Goal: Task Accomplishment & Management: Use online tool/utility

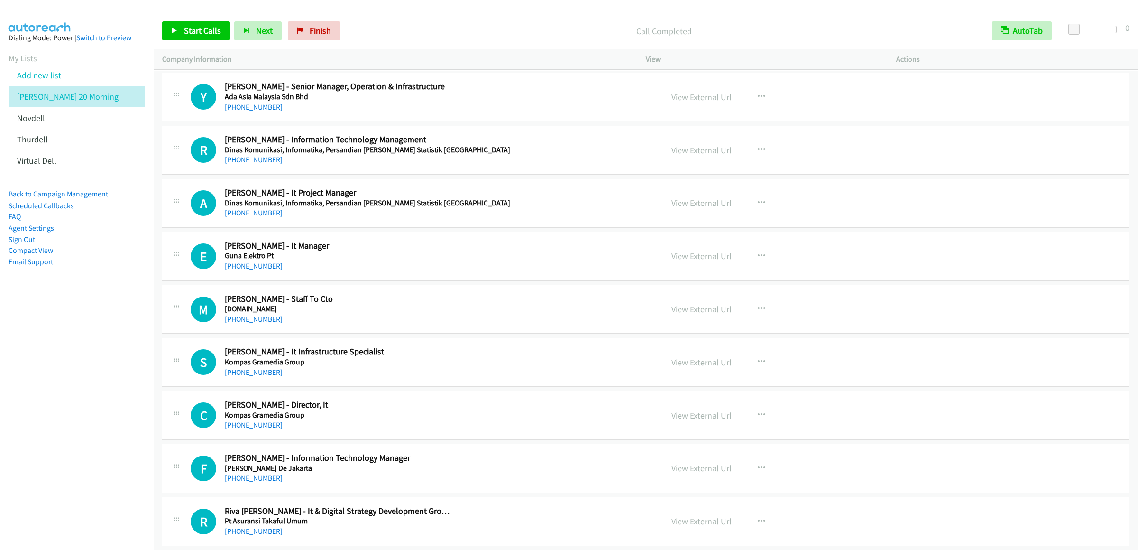
click at [33, 81] on link "Add new list" at bounding box center [39, 75] width 44 height 11
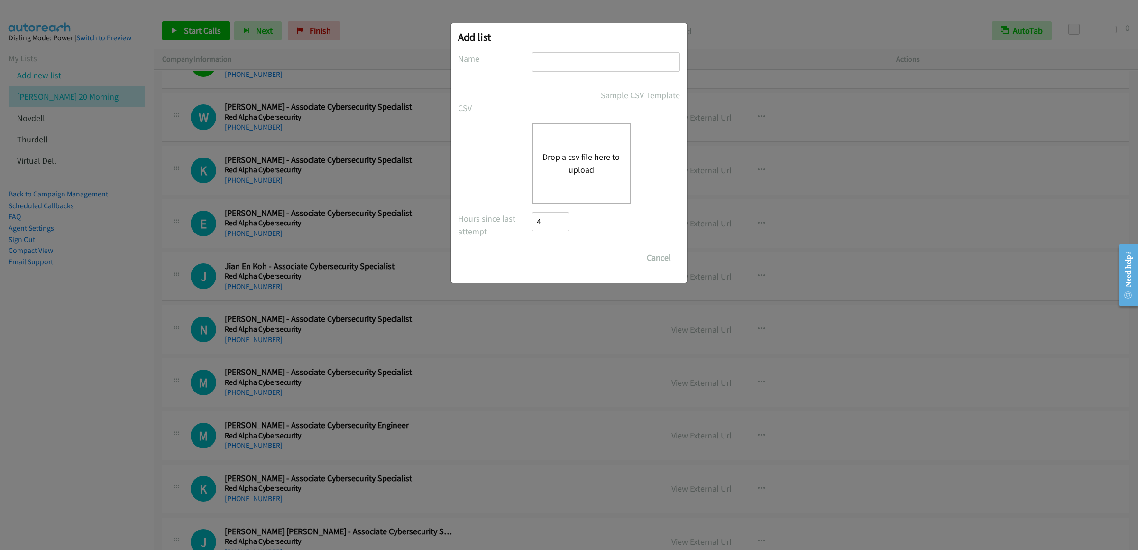
click at [559, 66] on input "text" at bounding box center [606, 61] width 148 height 19
type input "fridellaf"
click at [585, 154] on button "Drop a csv file here to upload" at bounding box center [581, 163] width 78 height 26
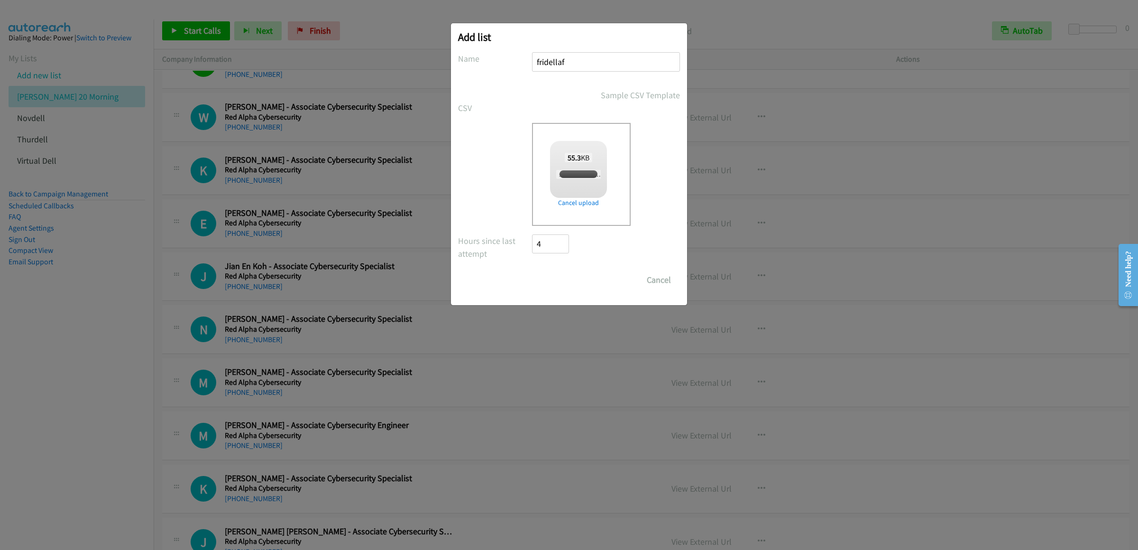
checkbox input "true"
click at [549, 282] on input "Save List" at bounding box center [557, 279] width 50 height 19
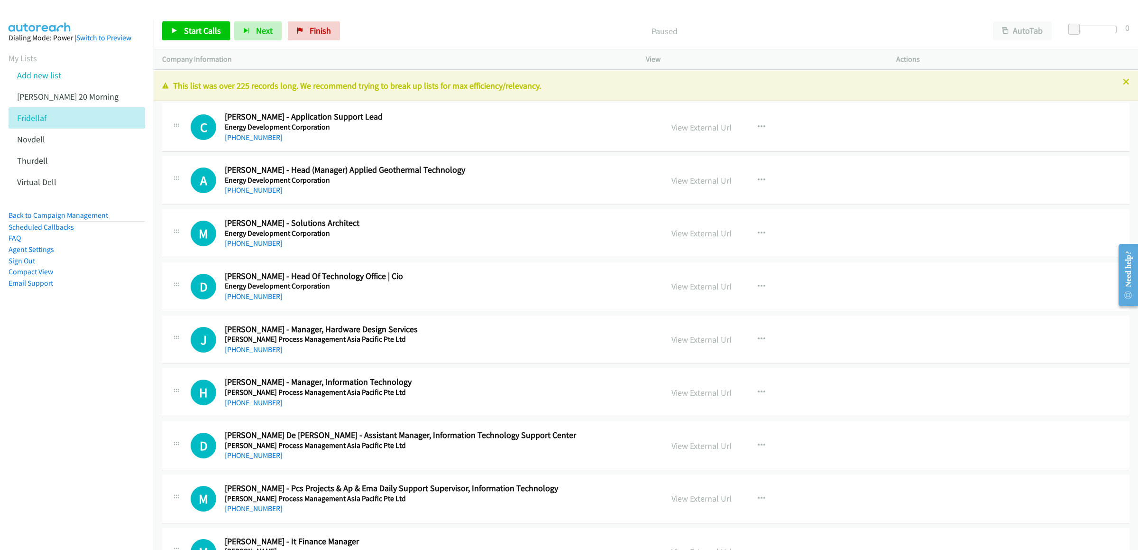
click at [1015, 20] on div "Start Calls Pause Next Finish Paused AutoTab AutoTab 0" at bounding box center [646, 31] width 984 height 37
click at [1002, 28] on icon "button" at bounding box center [1005, 31] width 7 height 7
click at [198, 34] on span "Start Calls" at bounding box center [202, 30] width 37 height 11
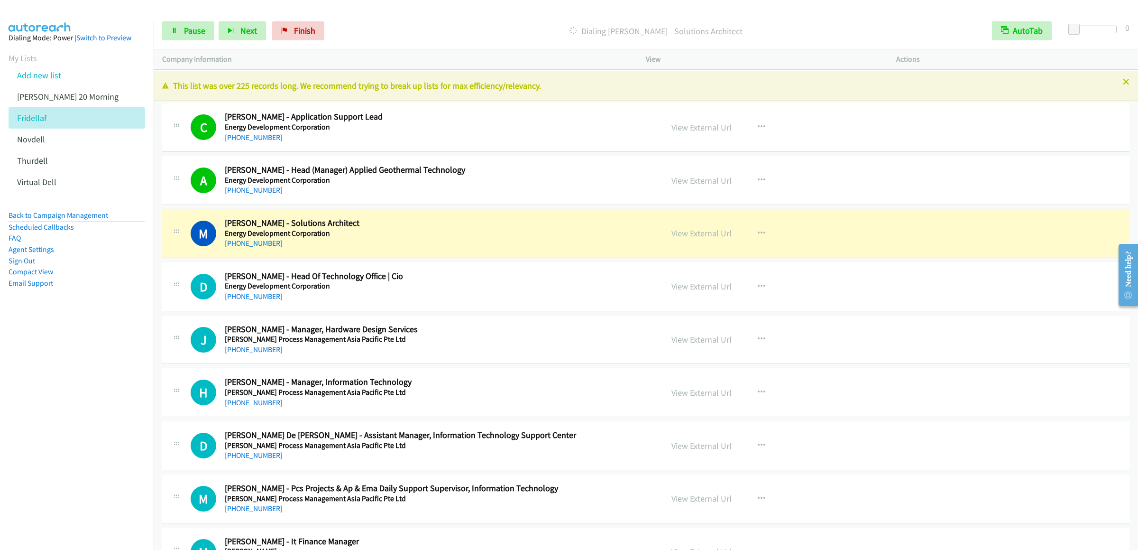
click at [188, 41] on div "Start Calls Pause Next Finish Dialing Marlon Bandibas - Solutions Architect Aut…" at bounding box center [646, 31] width 984 height 37
click at [193, 33] on span "Pause" at bounding box center [194, 30] width 21 height 11
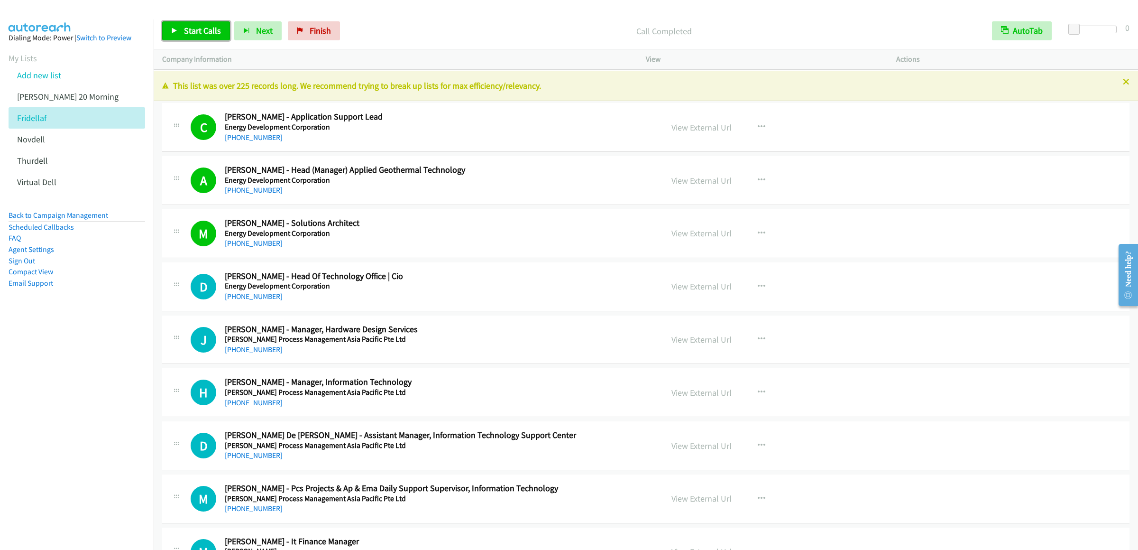
click at [176, 34] on link "Start Calls" at bounding box center [196, 30] width 68 height 19
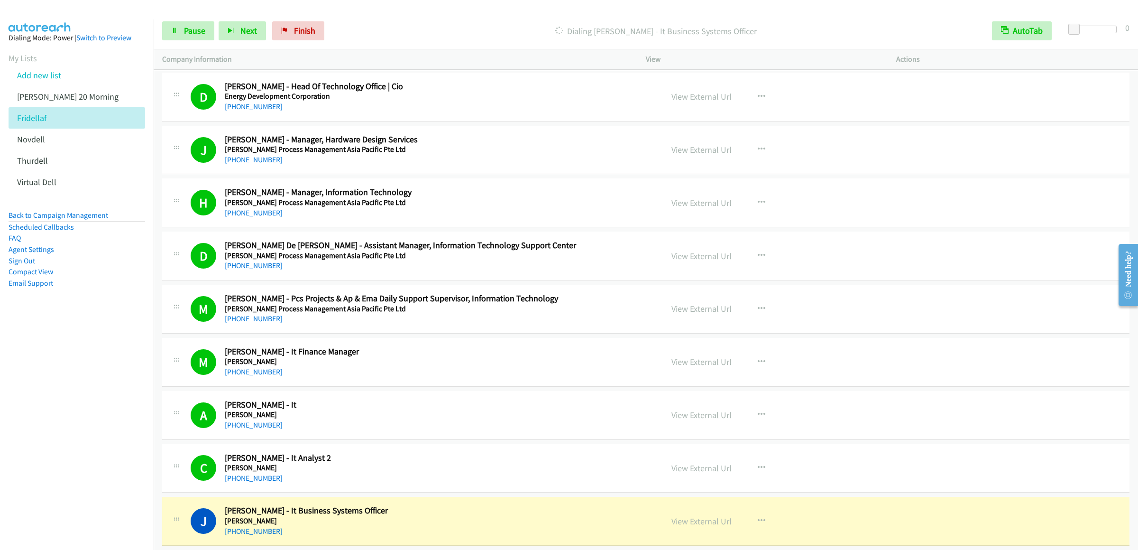
scroll to position [569, 0]
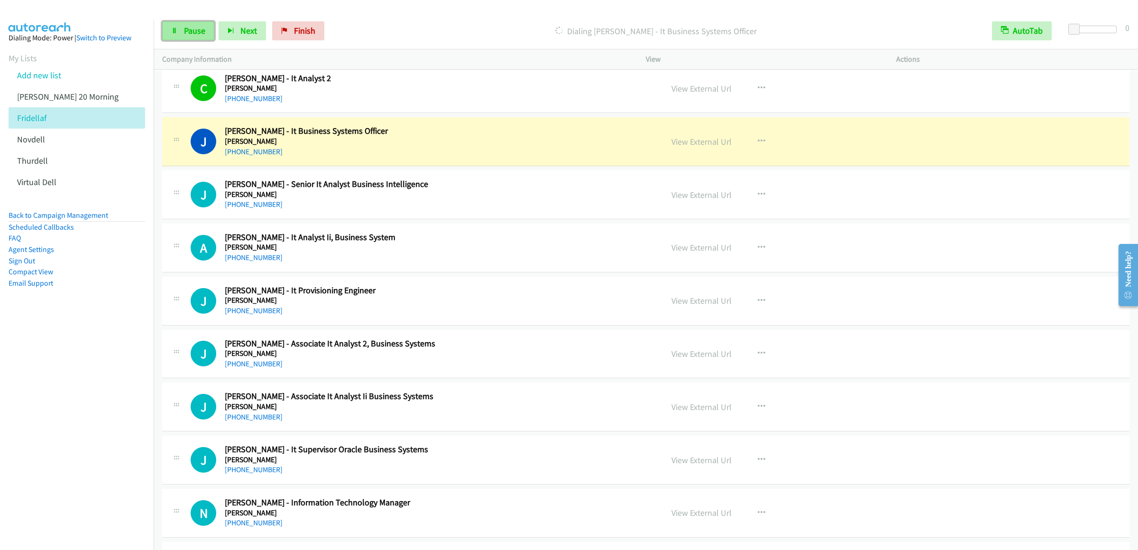
click at [193, 39] on link "Pause" at bounding box center [188, 30] width 52 height 19
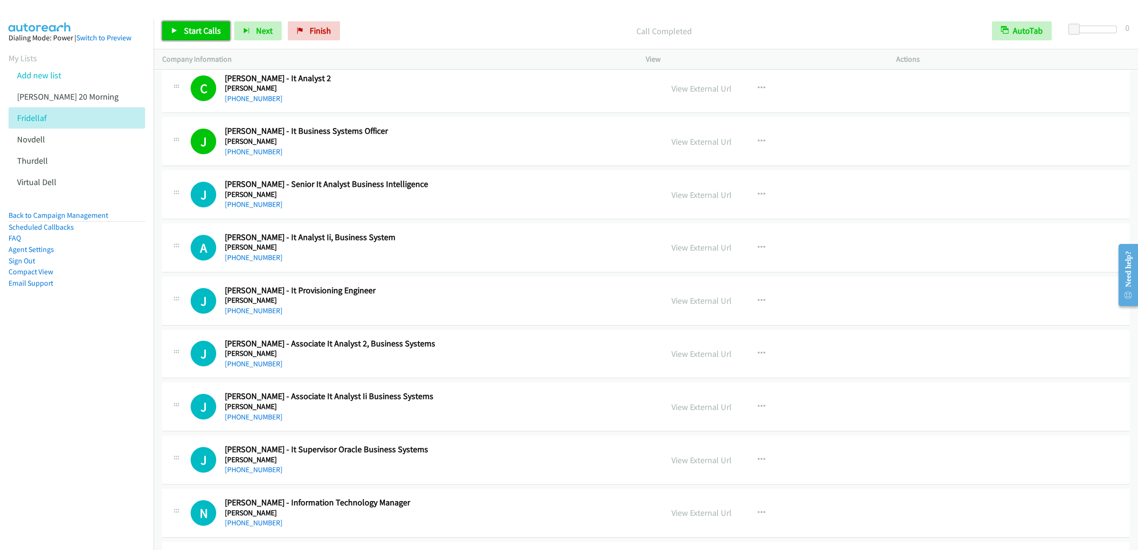
click at [193, 37] on link "Start Calls" at bounding box center [196, 30] width 68 height 19
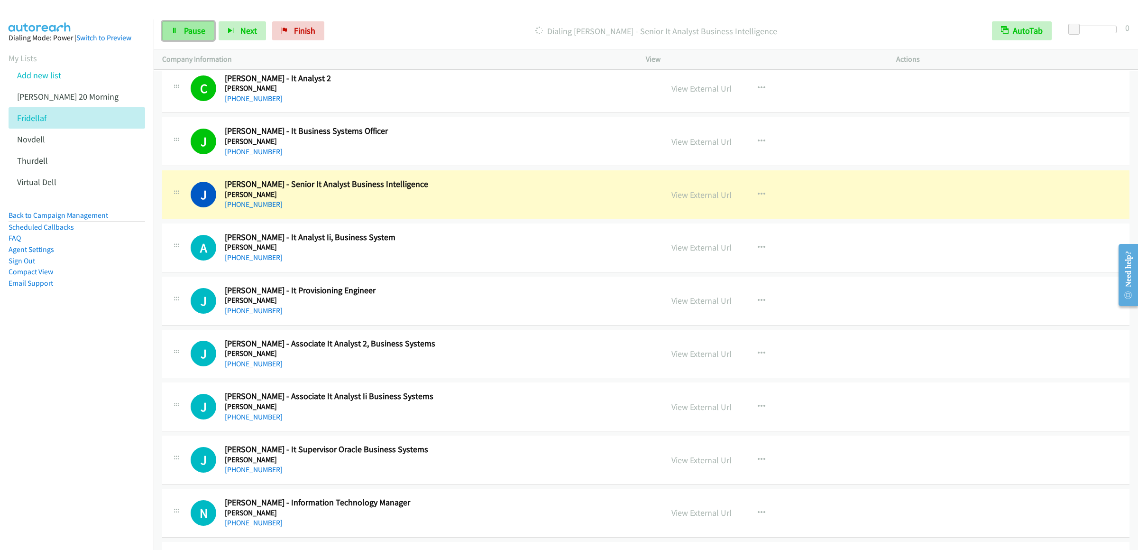
click at [174, 33] on icon at bounding box center [174, 31] width 7 height 7
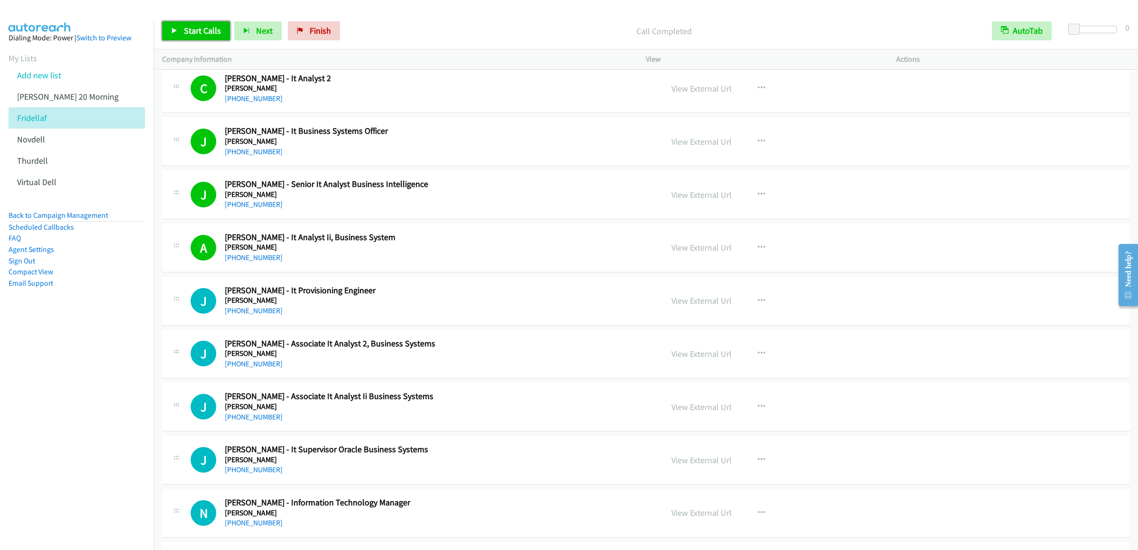
click at [206, 36] on link "Start Calls" at bounding box center [196, 30] width 68 height 19
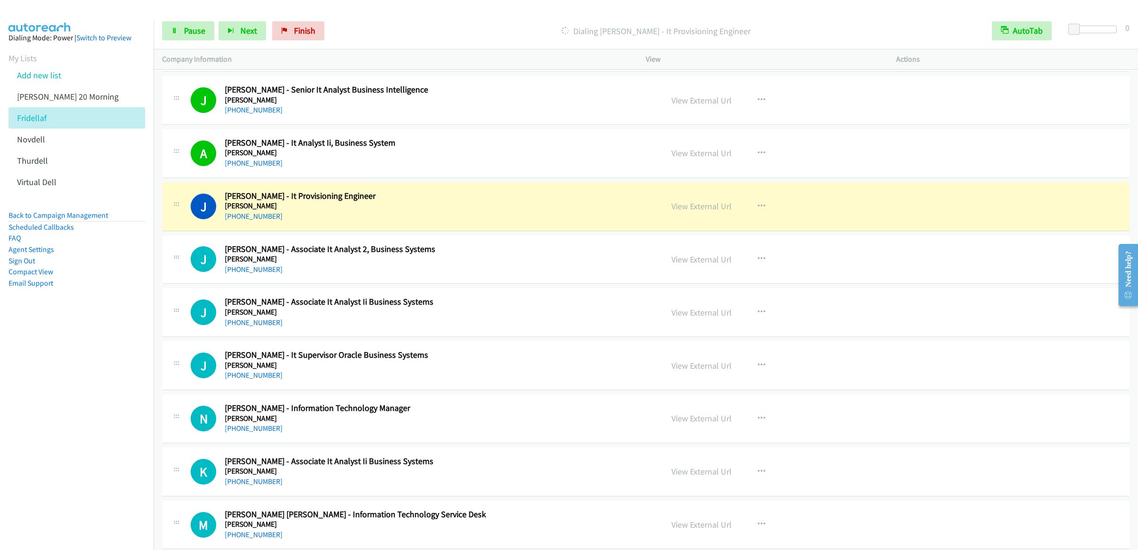
scroll to position [759, 0]
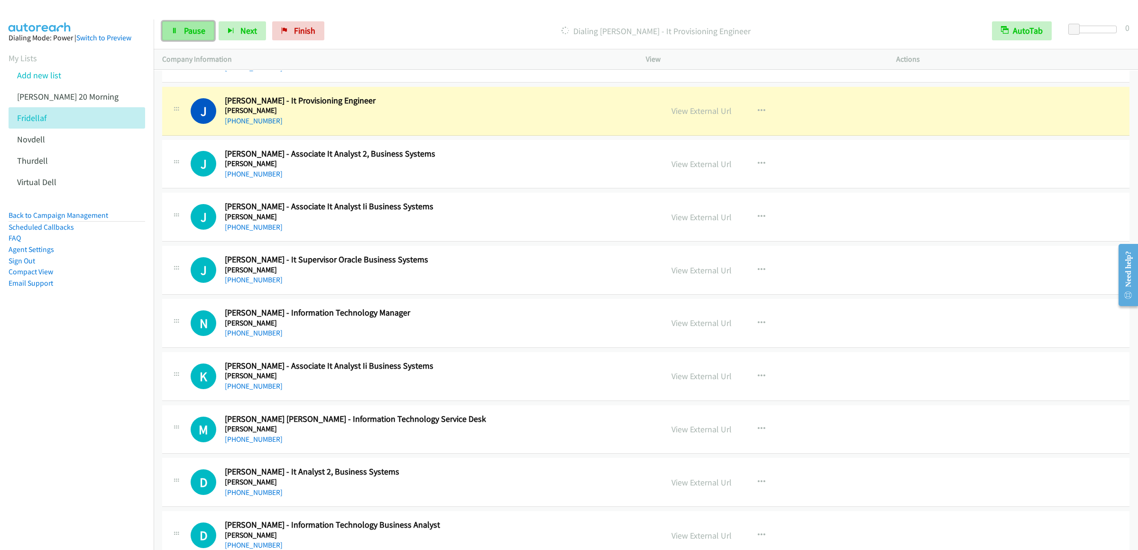
click at [189, 28] on span "Pause" at bounding box center [194, 30] width 21 height 11
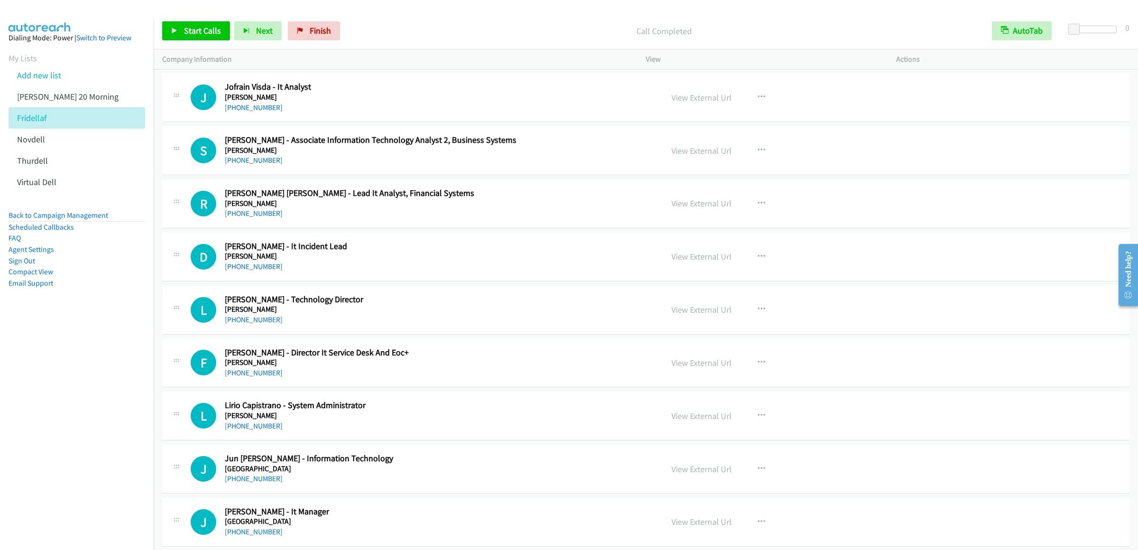
scroll to position [2086, 0]
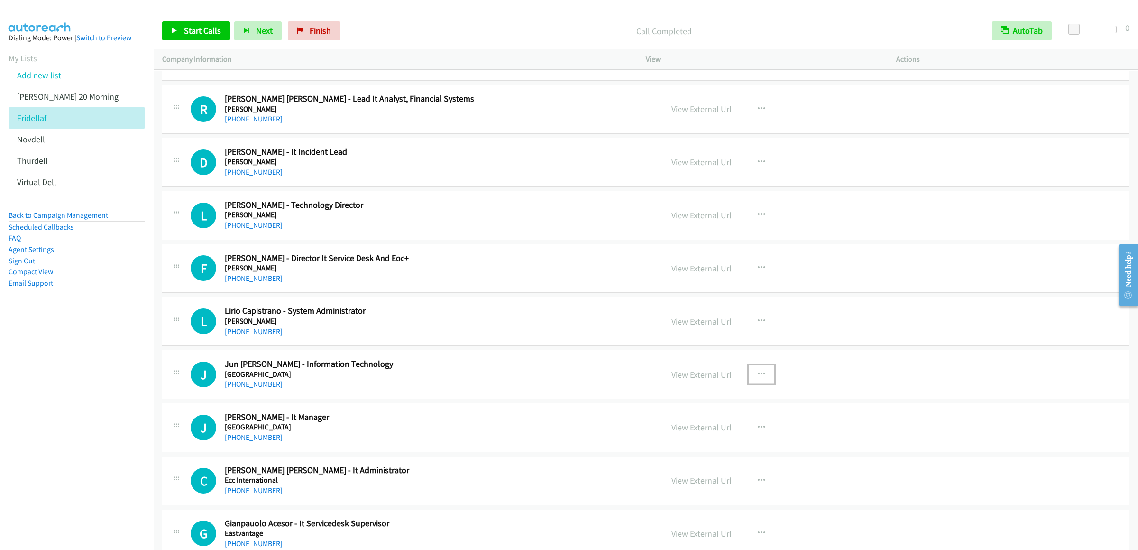
click at [758, 378] on icon "button" at bounding box center [762, 374] width 8 height 8
click at [702, 446] on link "Start Calls Here" at bounding box center [711, 436] width 126 height 19
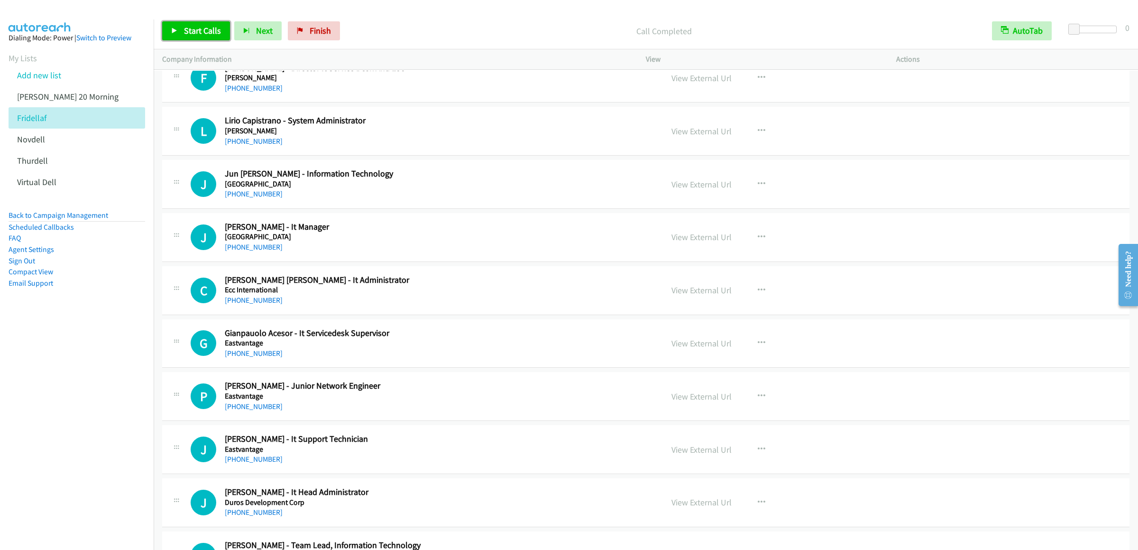
click at [187, 25] on link "Start Calls" at bounding box center [196, 30] width 68 height 19
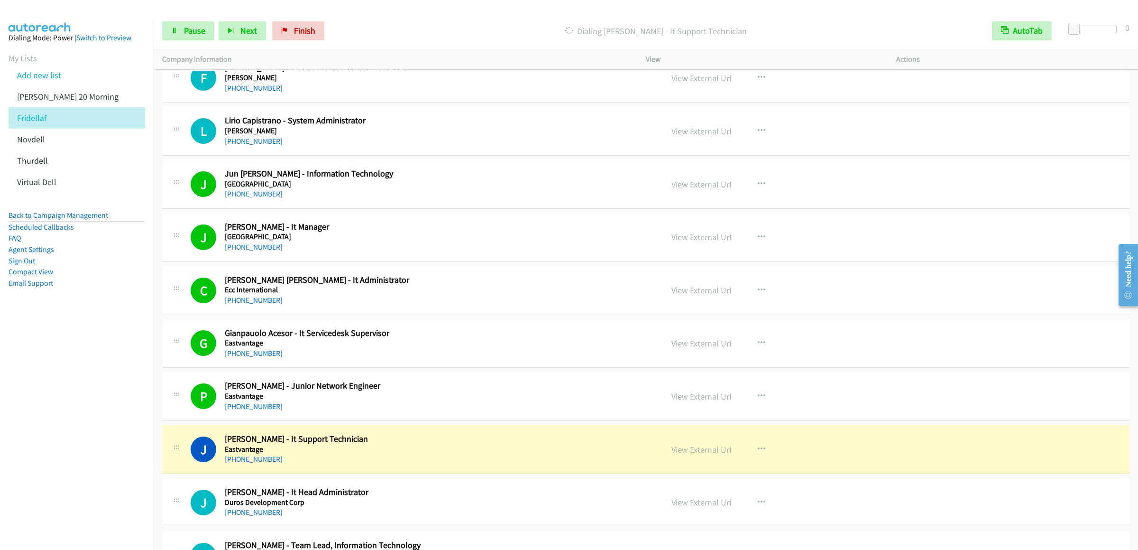
scroll to position [2655, 0]
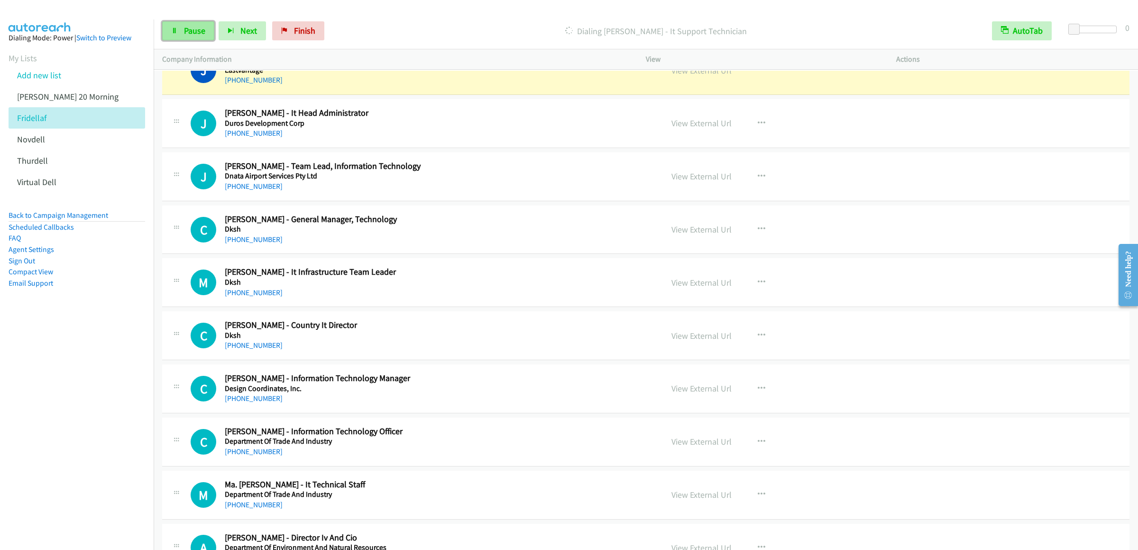
click at [195, 37] on link "Pause" at bounding box center [188, 30] width 52 height 19
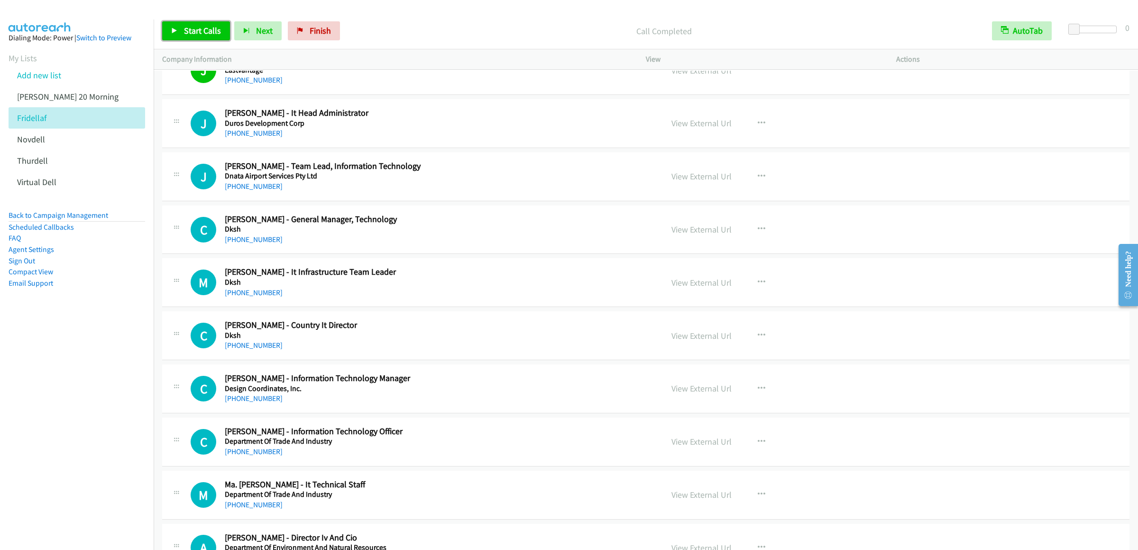
click at [194, 29] on span "Start Calls" at bounding box center [202, 30] width 37 height 11
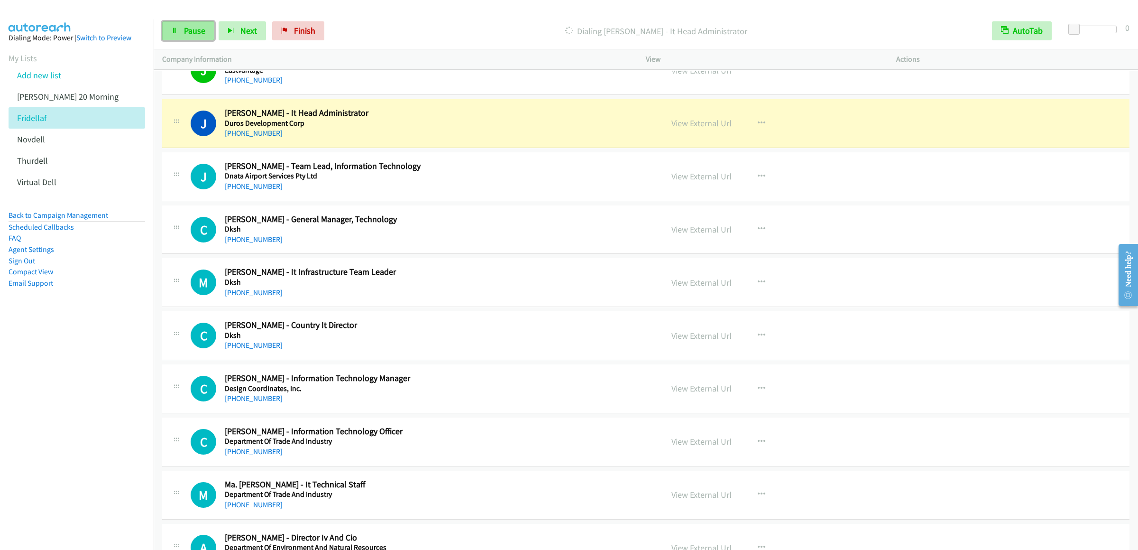
click at [203, 23] on link "Pause" at bounding box center [188, 30] width 52 height 19
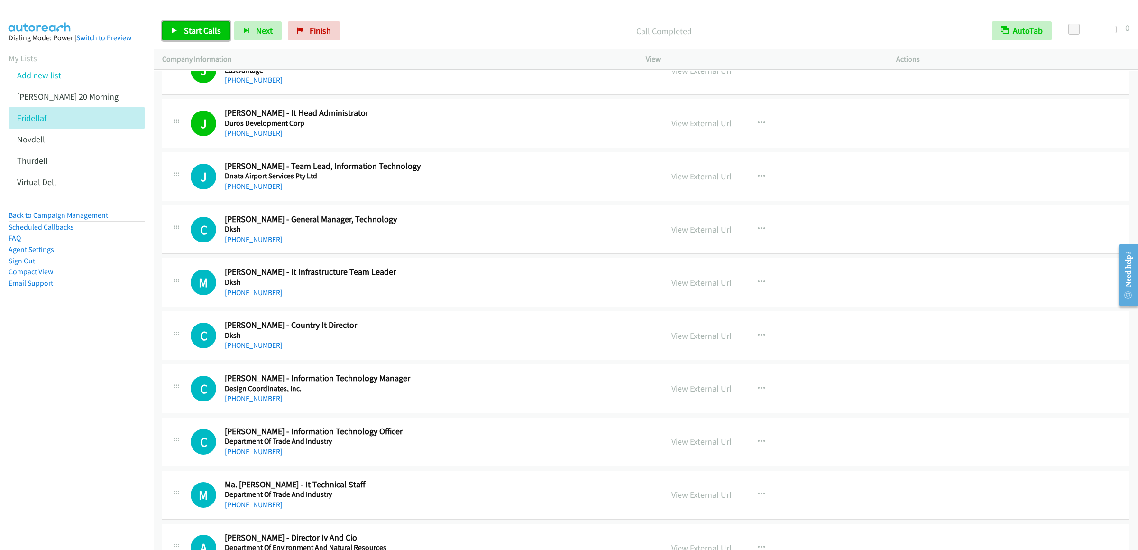
click at [196, 28] on span "Start Calls" at bounding box center [202, 30] width 37 height 11
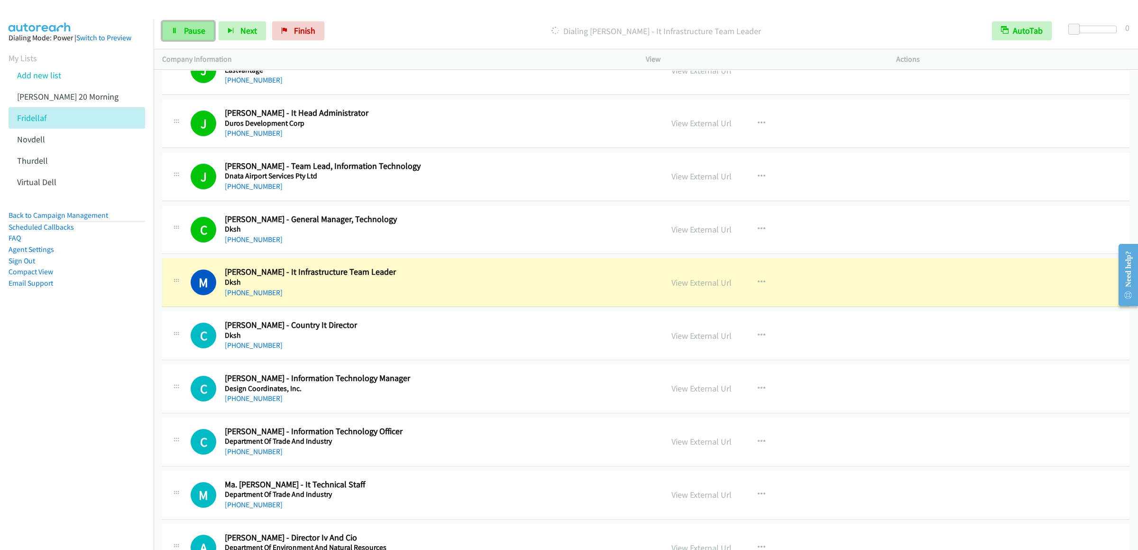
click at [185, 38] on link "Pause" at bounding box center [188, 30] width 52 height 19
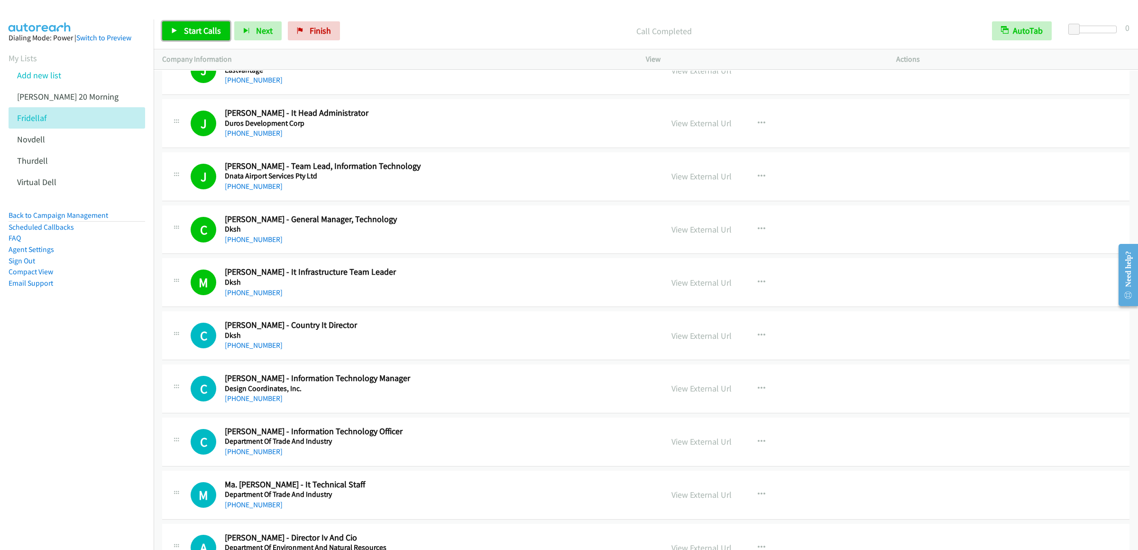
click at [192, 26] on span "Start Calls" at bounding box center [202, 30] width 37 height 11
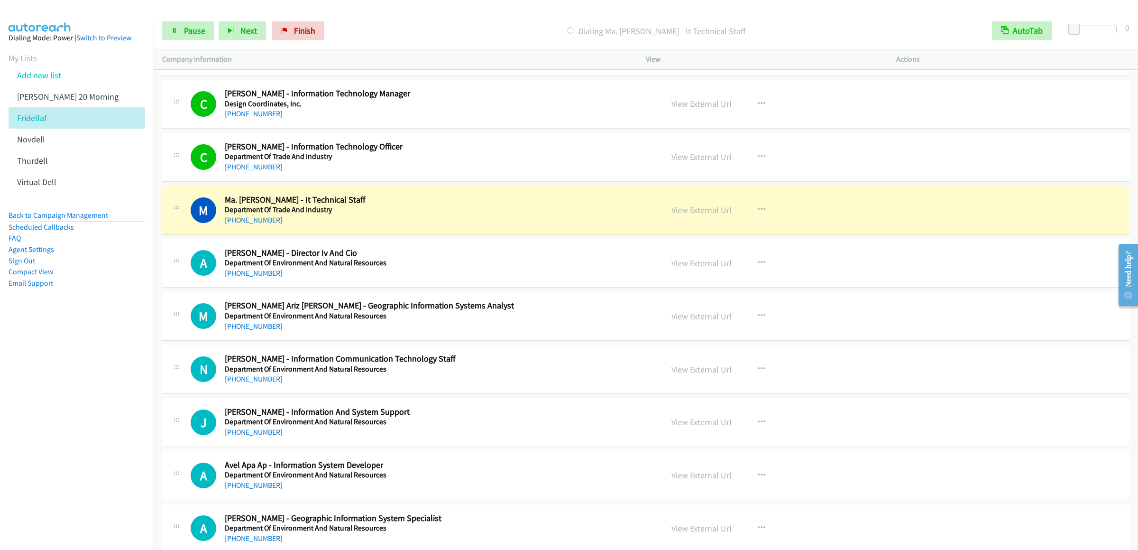
scroll to position [3035, 0]
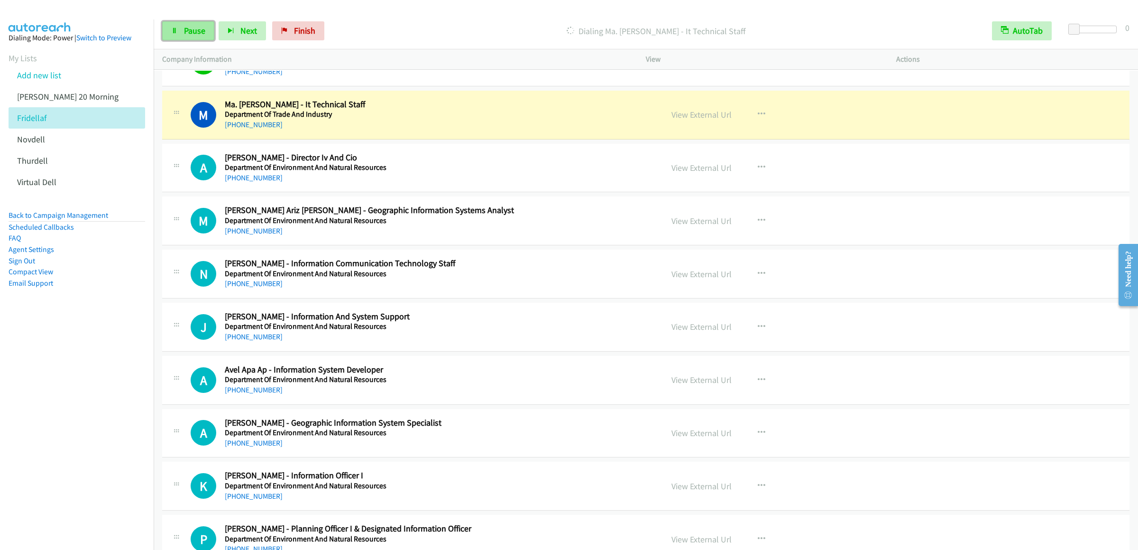
click at [190, 38] on link "Pause" at bounding box center [188, 30] width 52 height 19
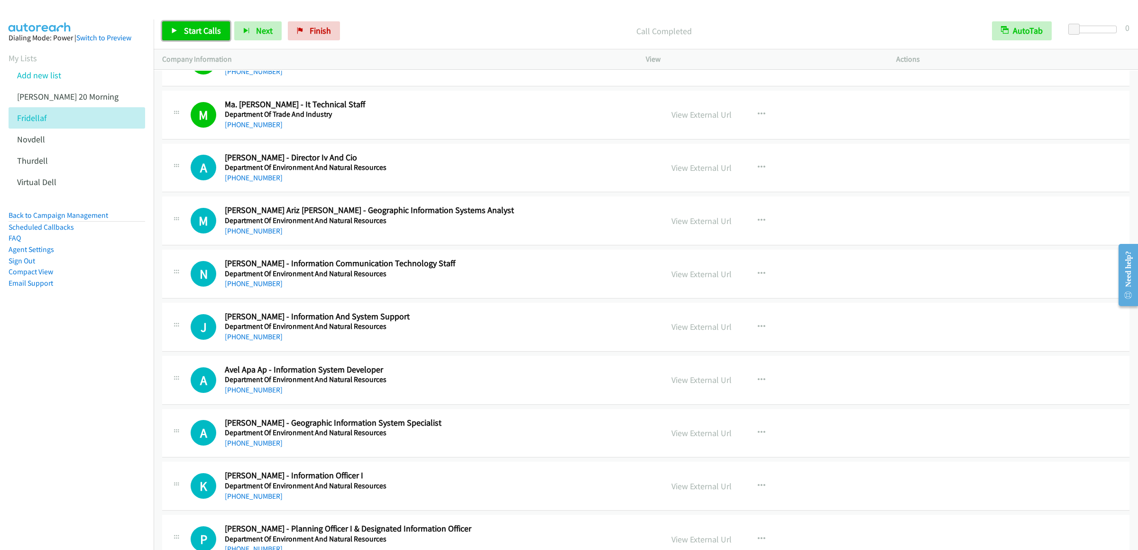
click at [195, 32] on span "Start Calls" at bounding box center [202, 30] width 37 height 11
click at [437, 502] on div "+63 936 359 9489" at bounding box center [429, 495] width 408 height 11
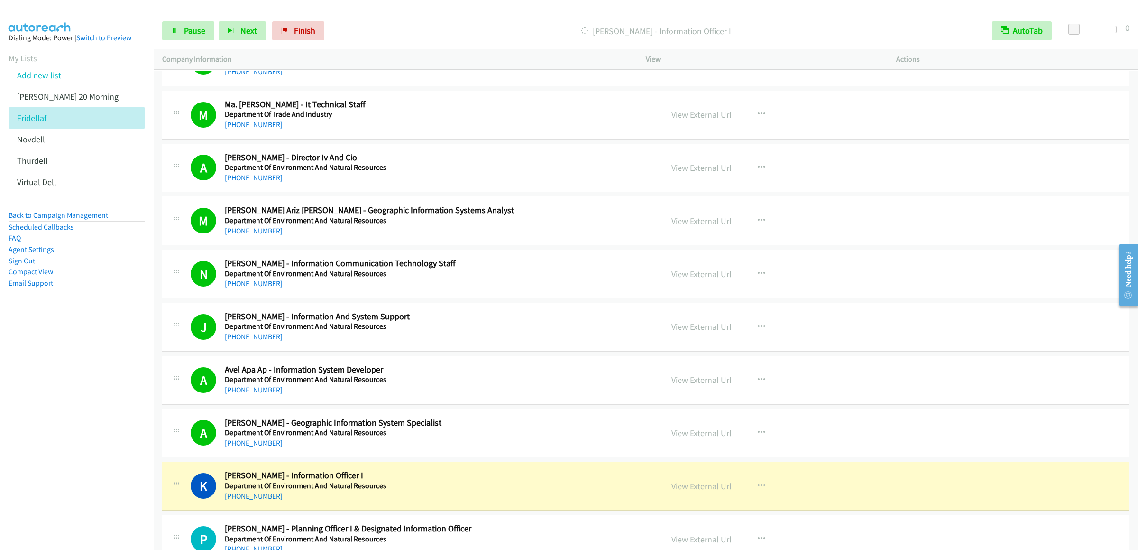
click at [185, 20] on div "Start Calls Pause Next Finish Dialing Kristofer Selosa - Information Officer I …" at bounding box center [646, 31] width 984 height 37
click at [185, 29] on span "Pause" at bounding box center [194, 30] width 21 height 11
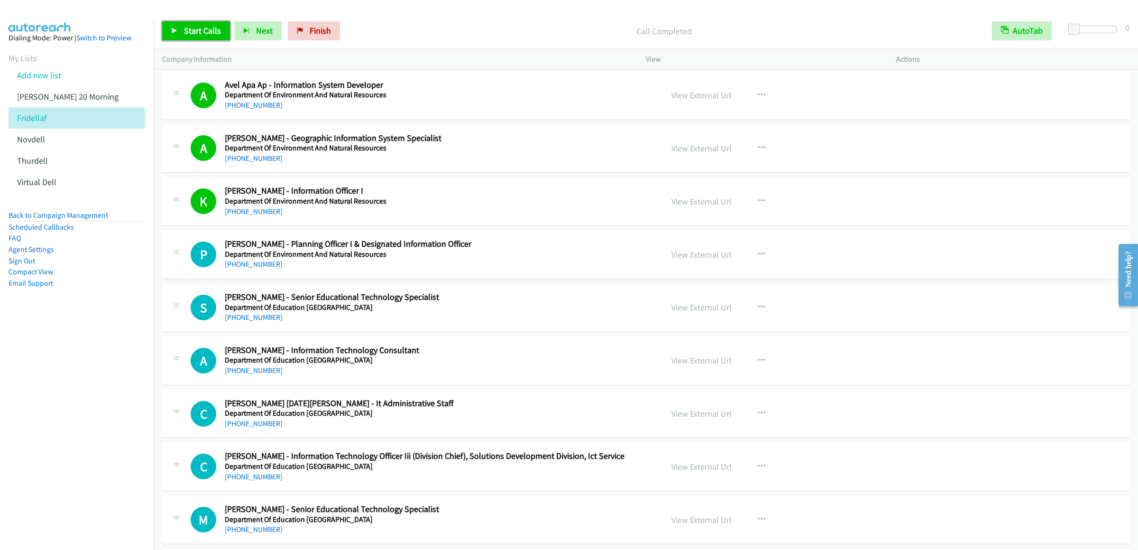
click at [201, 28] on span "Start Calls" at bounding box center [202, 30] width 37 height 11
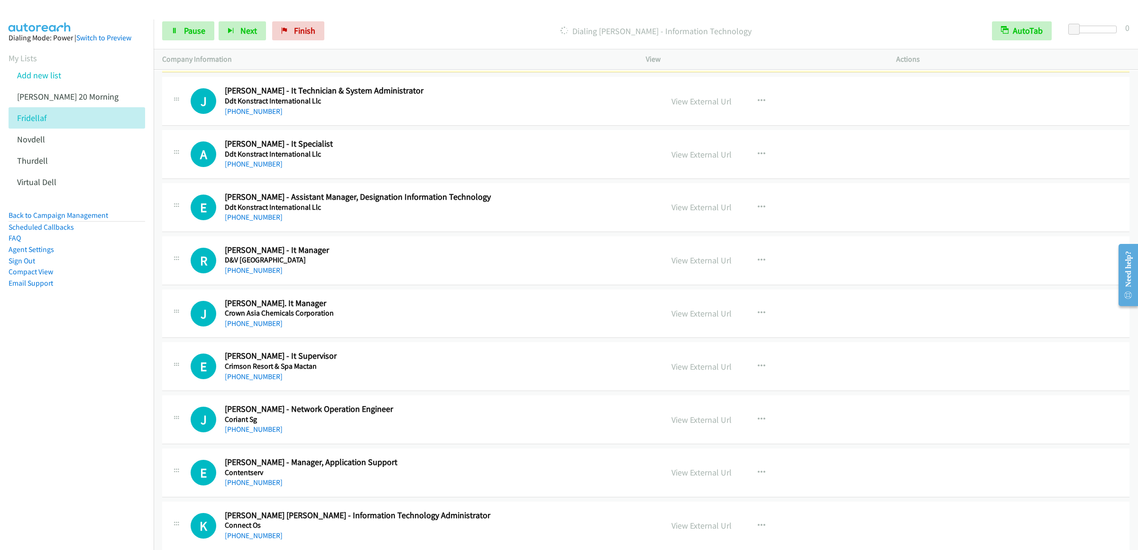
scroll to position [4173, 0]
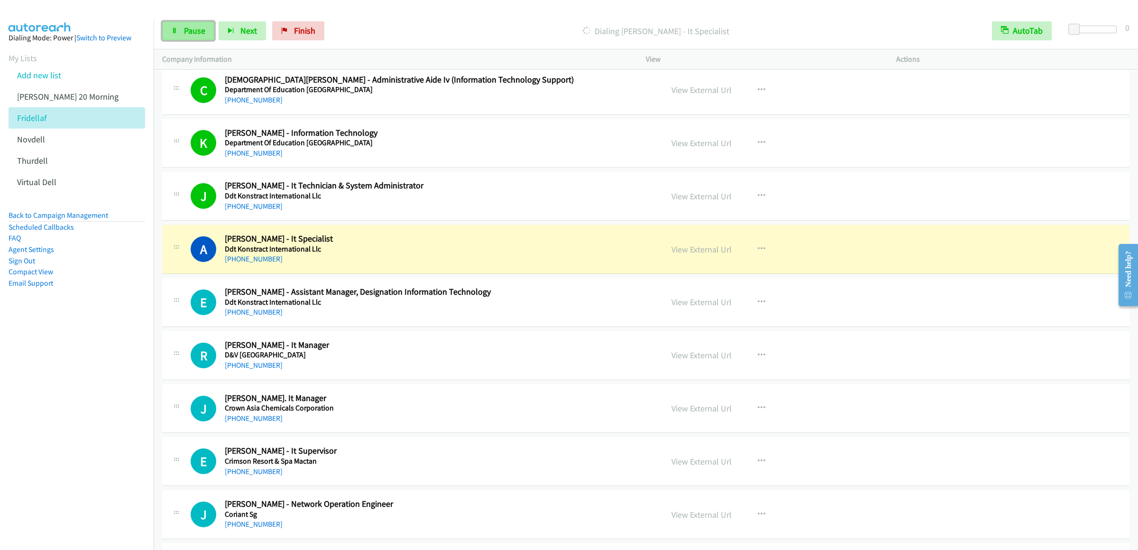
click at [191, 24] on link "Pause" at bounding box center [188, 30] width 52 height 19
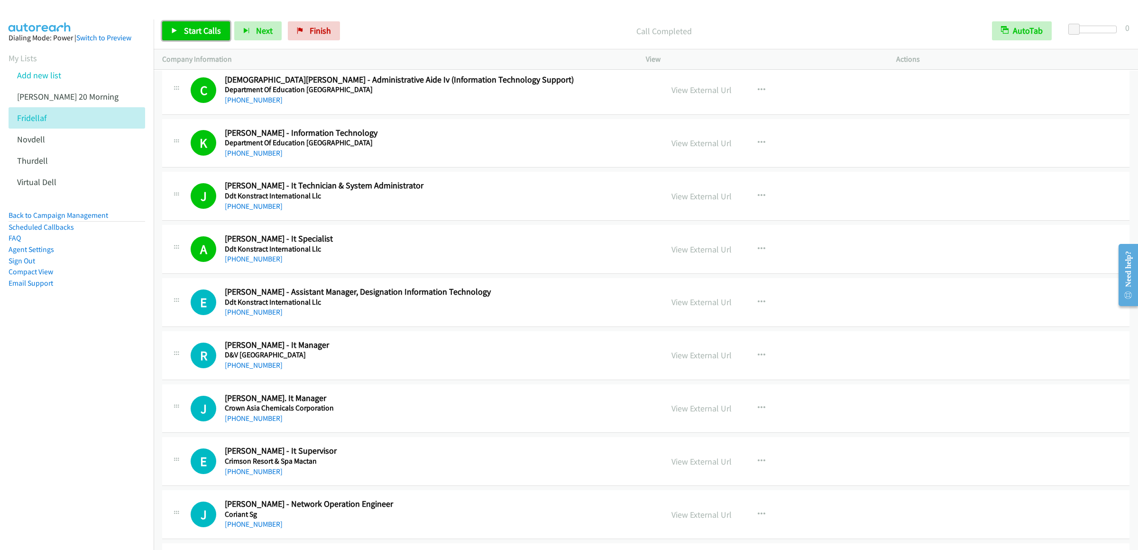
click at [203, 31] on span "Start Calls" at bounding box center [202, 30] width 37 height 11
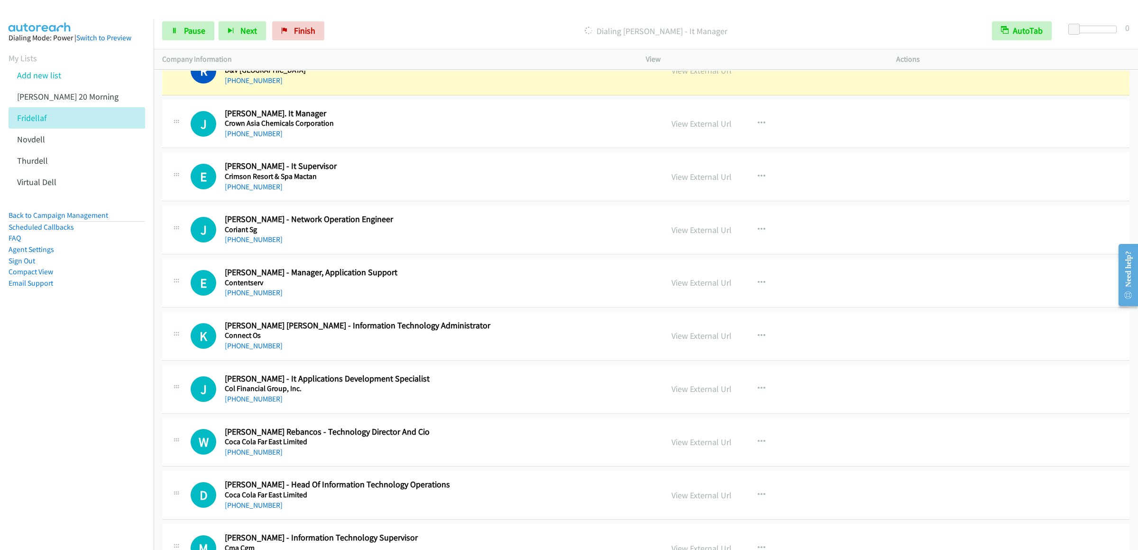
scroll to position [4429, 0]
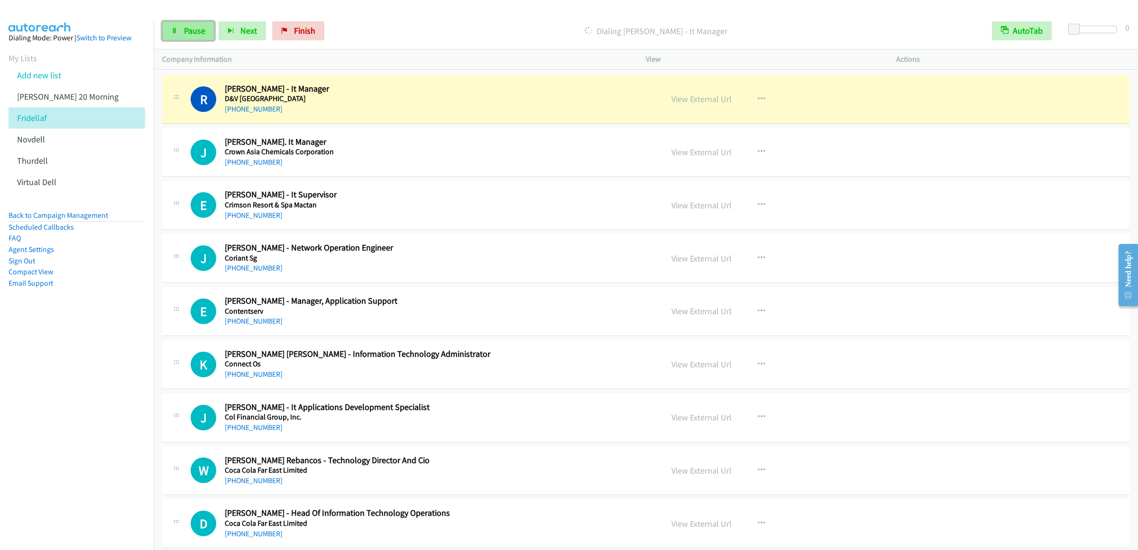
click at [178, 30] on link "Pause" at bounding box center [188, 30] width 52 height 19
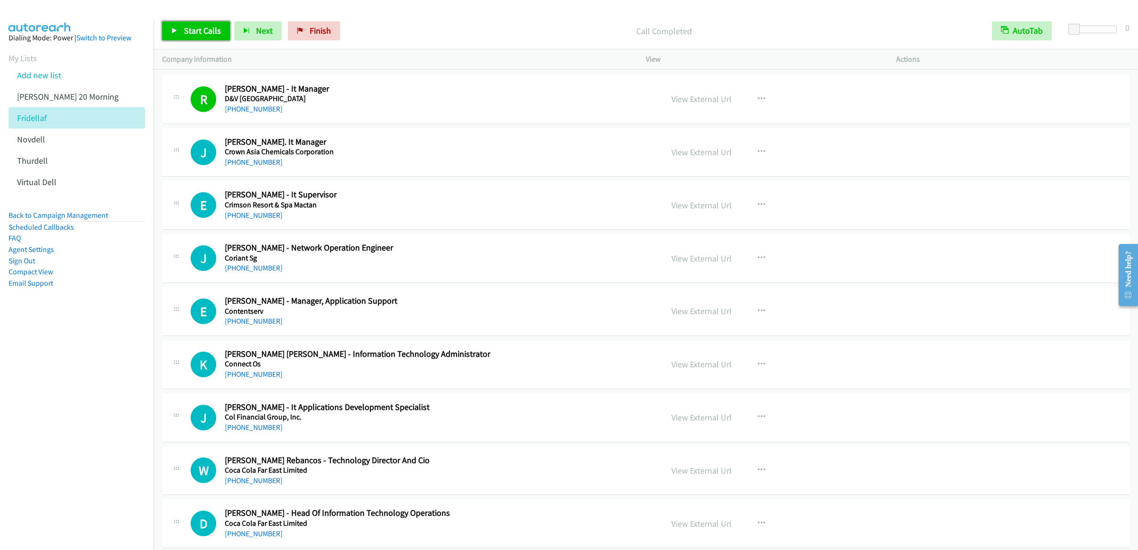
click at [198, 40] on link "Start Calls" at bounding box center [196, 30] width 68 height 19
click at [174, 26] on link "Pause" at bounding box center [188, 30] width 52 height 19
click at [188, 33] on span "Start Calls" at bounding box center [202, 30] width 37 height 11
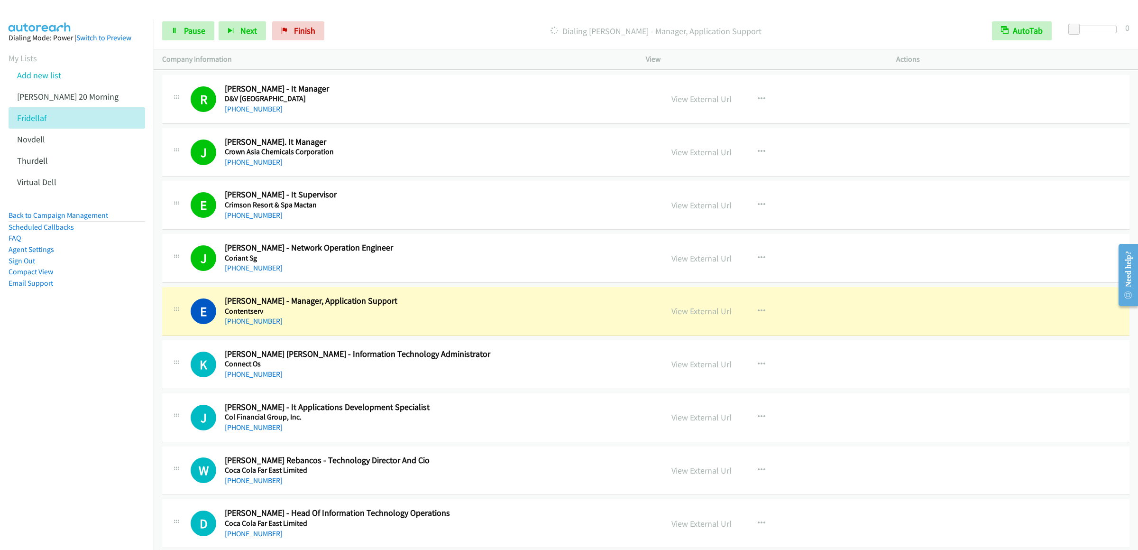
scroll to position [4618, 0]
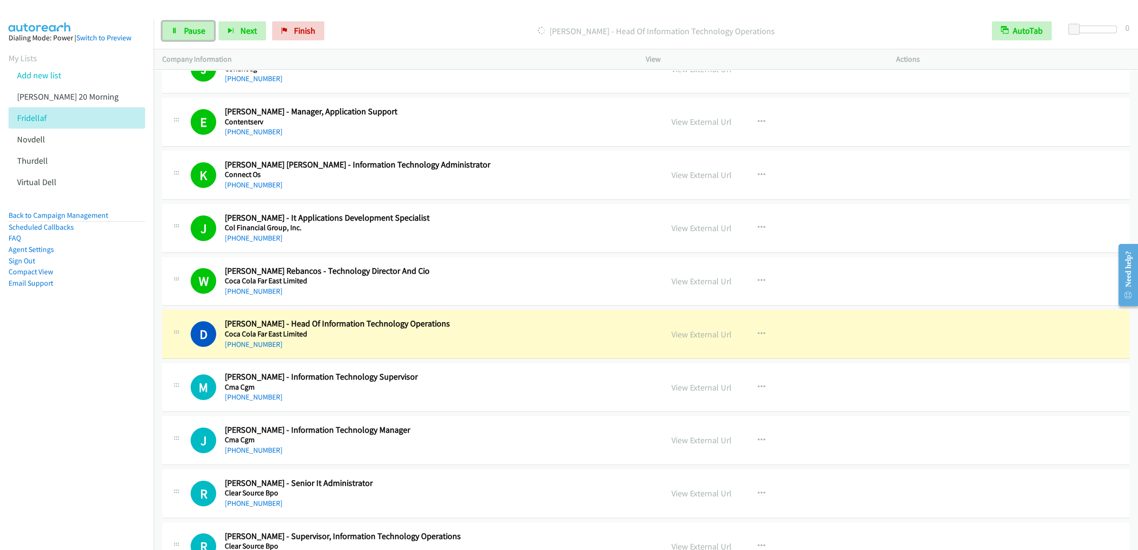
drag, startPoint x: 185, startPoint y: 33, endPoint x: 296, endPoint y: 54, distance: 112.9
click at [185, 33] on span "Pause" at bounding box center [194, 30] width 21 height 11
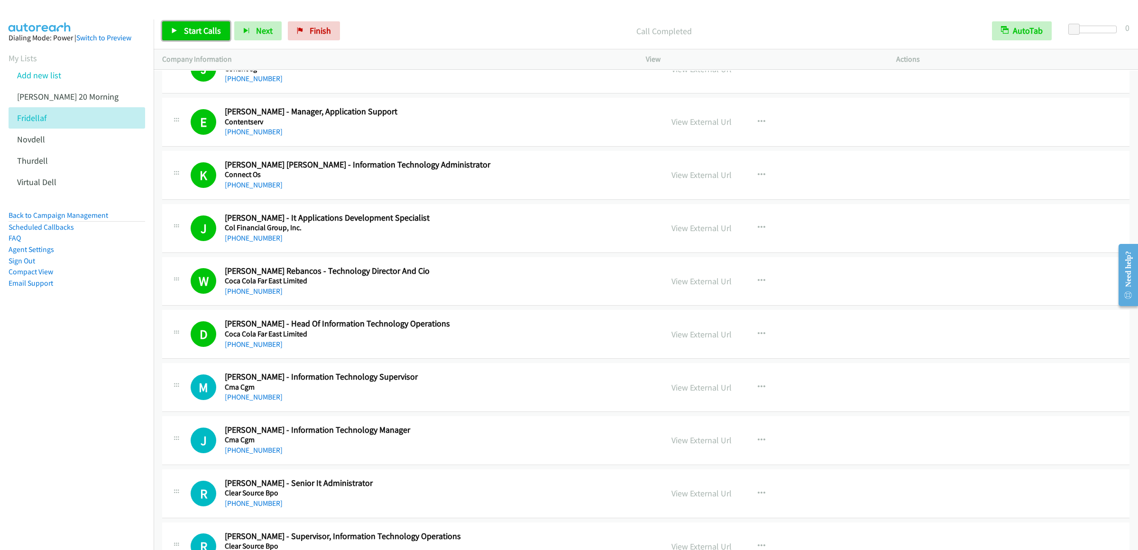
click at [178, 29] on link "Start Calls" at bounding box center [196, 30] width 68 height 19
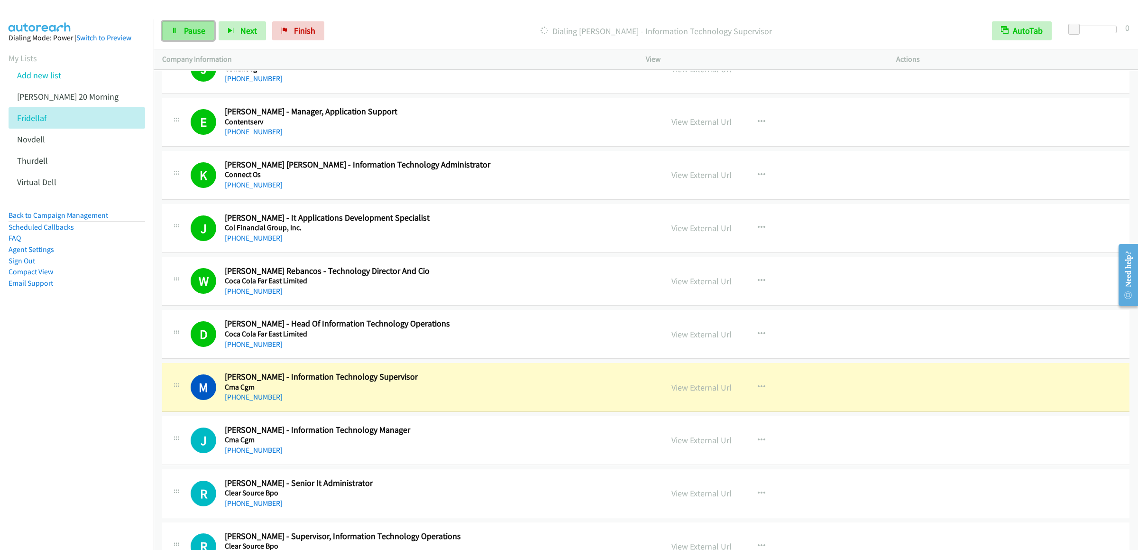
click at [183, 32] on link "Pause" at bounding box center [188, 30] width 52 height 19
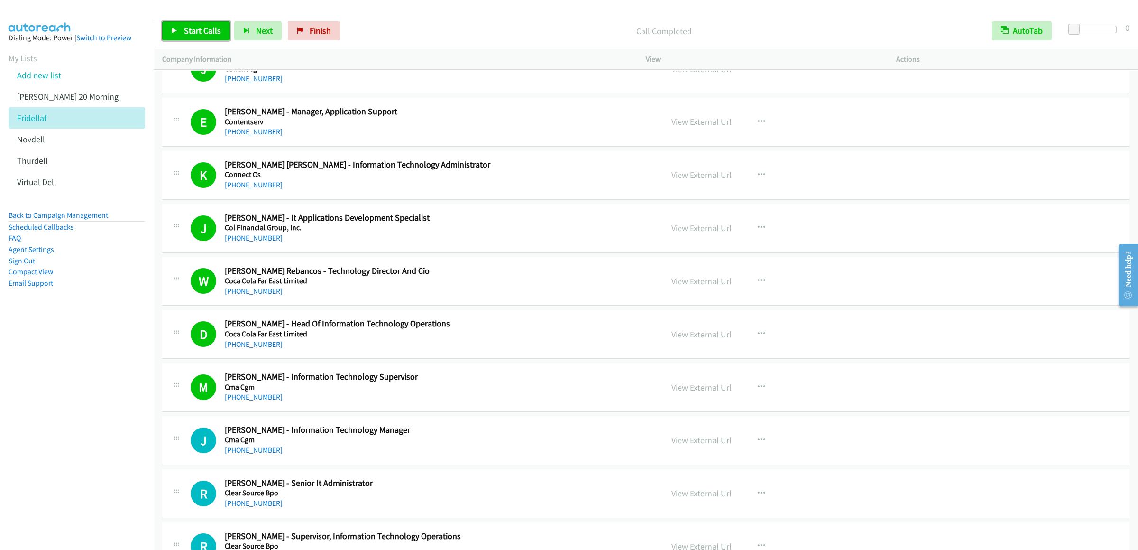
click at [168, 26] on link "Start Calls" at bounding box center [196, 30] width 68 height 19
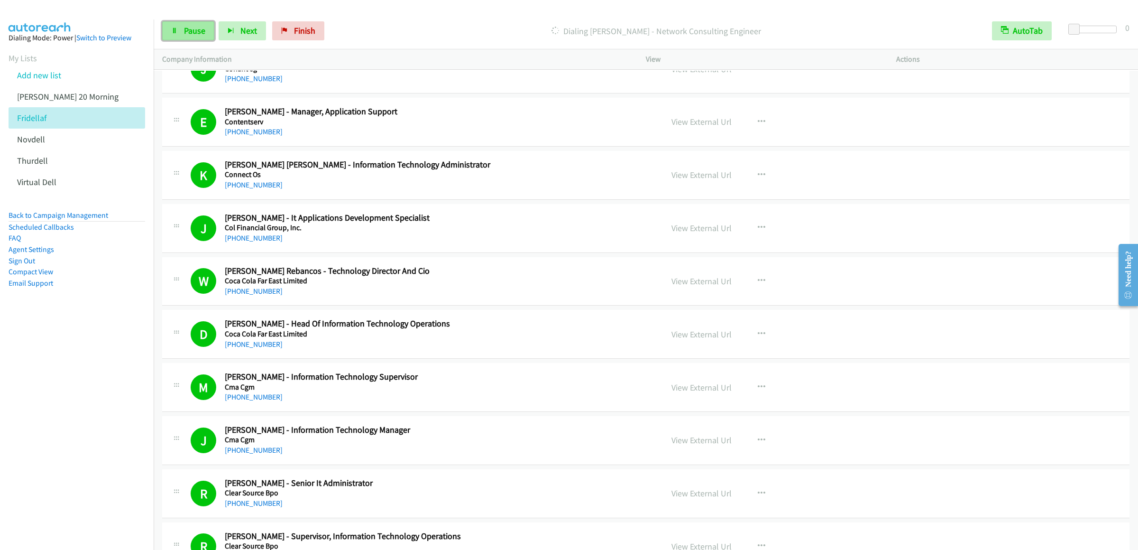
click at [168, 30] on link "Pause" at bounding box center [188, 30] width 52 height 19
click at [196, 26] on span "Start Calls" at bounding box center [202, 30] width 37 height 11
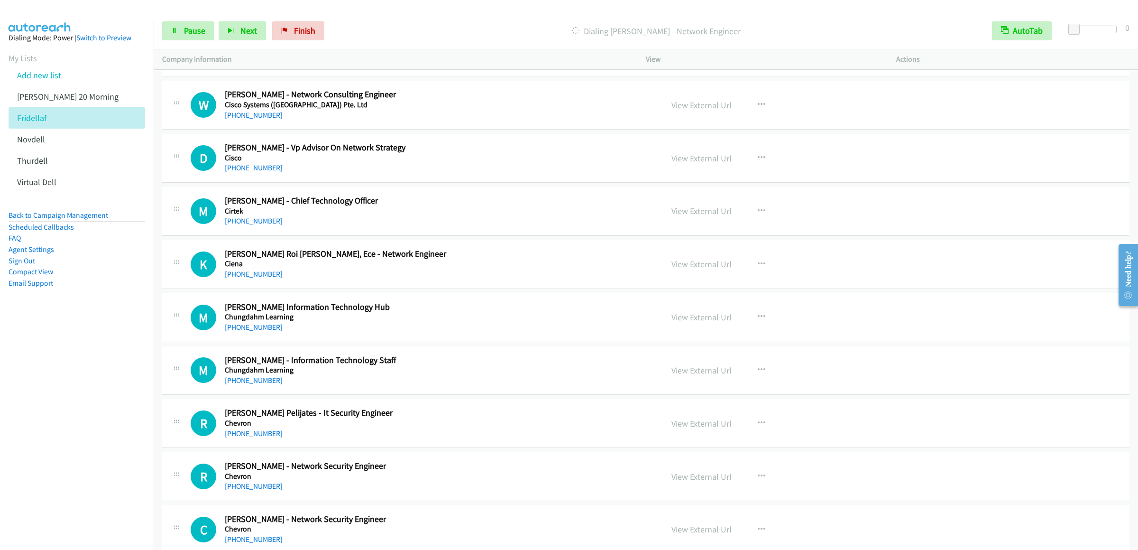
scroll to position [5282, 0]
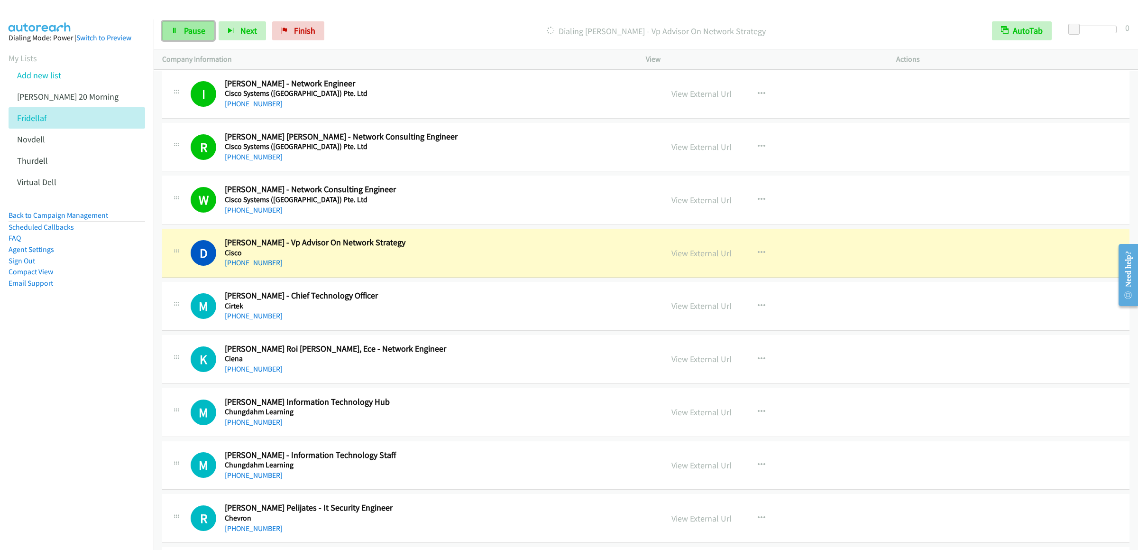
click at [173, 34] on link "Pause" at bounding box center [188, 30] width 52 height 19
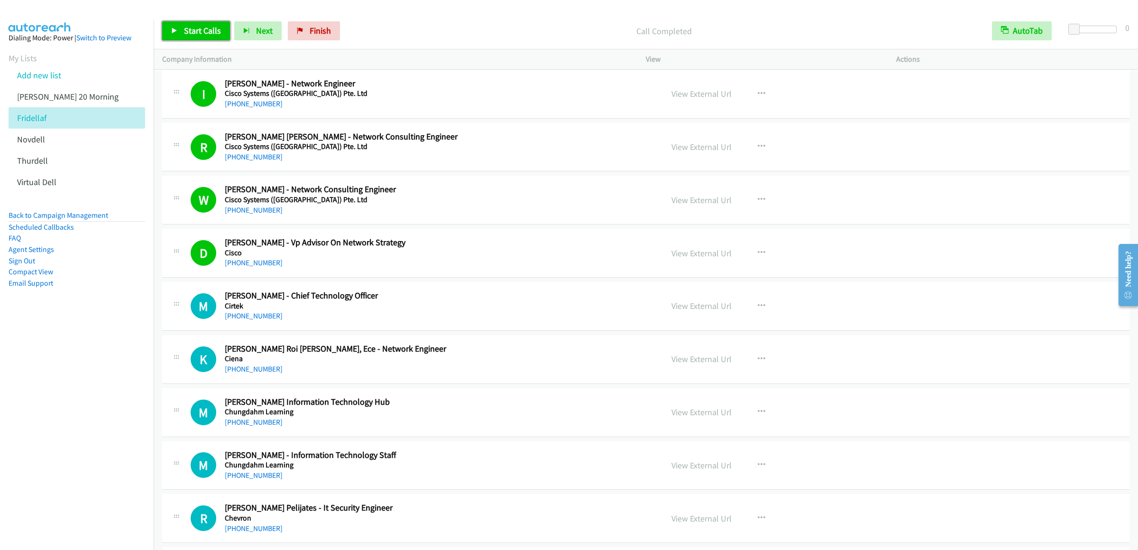
click at [191, 35] on span "Start Calls" at bounding box center [202, 30] width 37 height 11
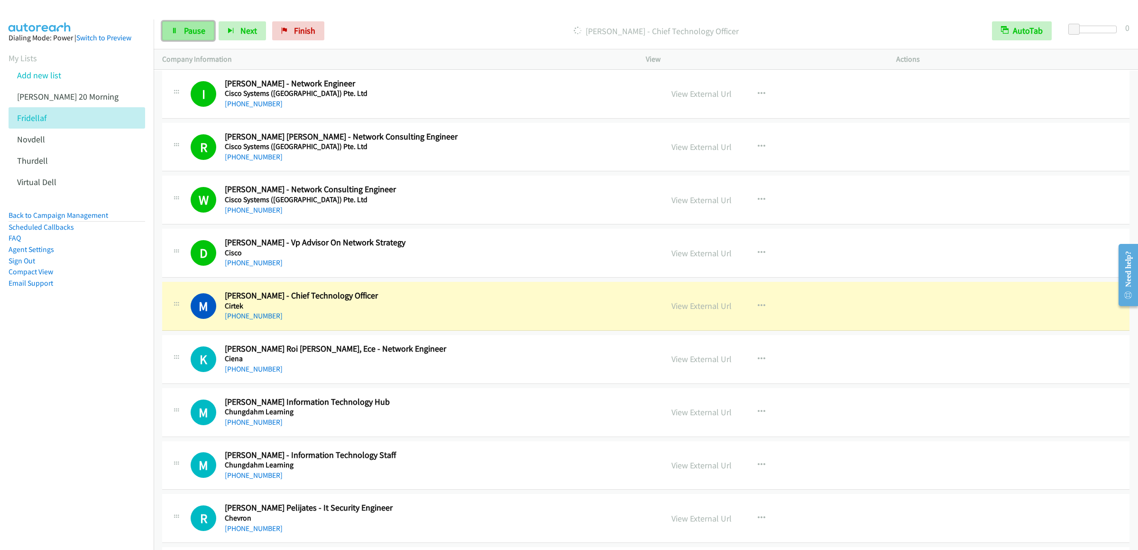
click at [173, 28] on icon at bounding box center [174, 31] width 7 height 7
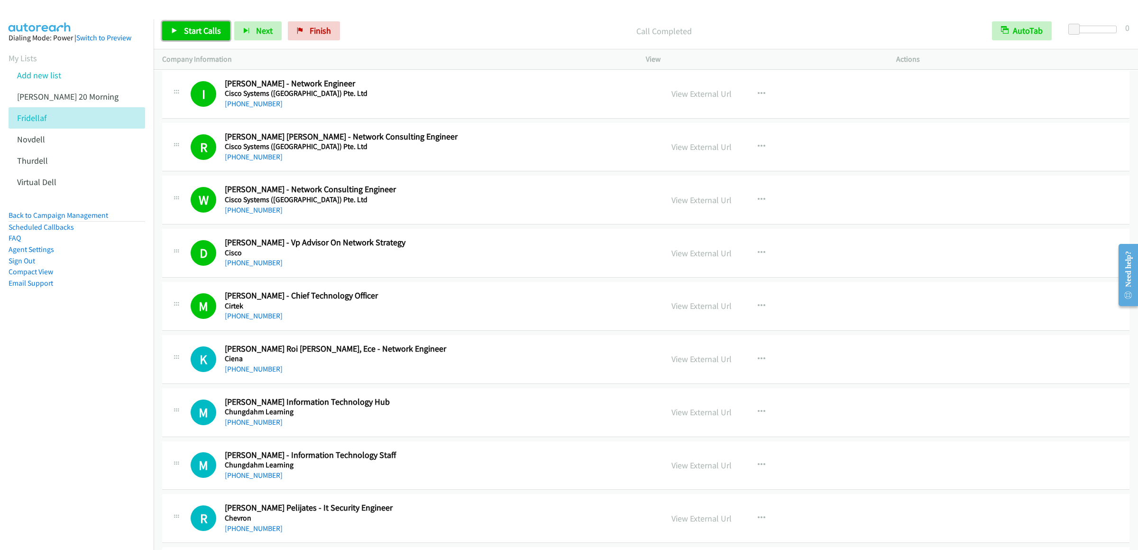
click at [199, 26] on span "Start Calls" at bounding box center [202, 30] width 37 height 11
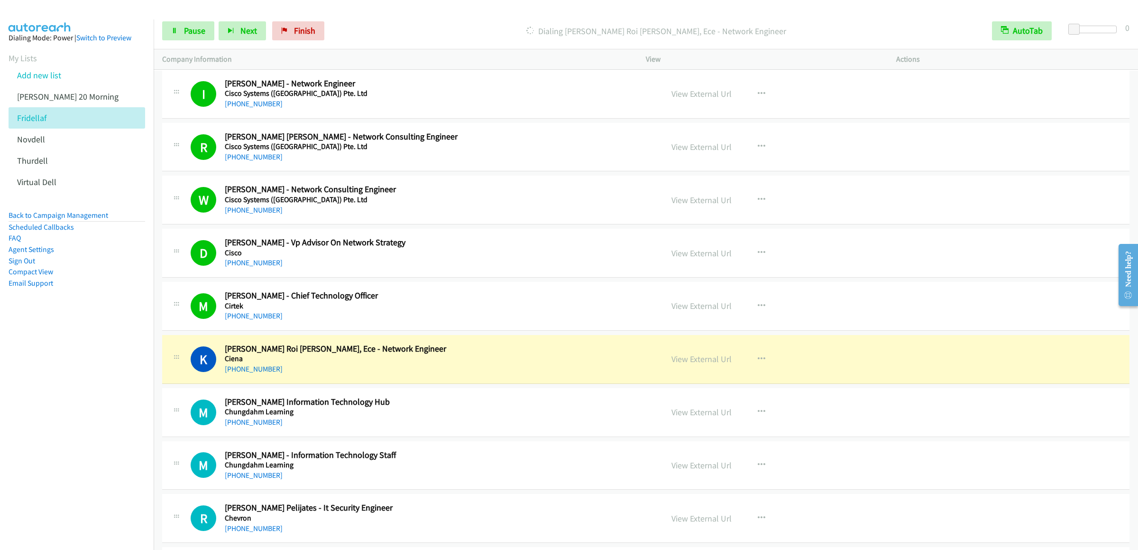
click at [185, 19] on div "Start Calls Pause Next Finish Dialing Kevin Roi Reyes, Ece - Network Engineer A…" at bounding box center [646, 31] width 984 height 37
click at [183, 23] on link "Pause" at bounding box center [188, 30] width 52 height 19
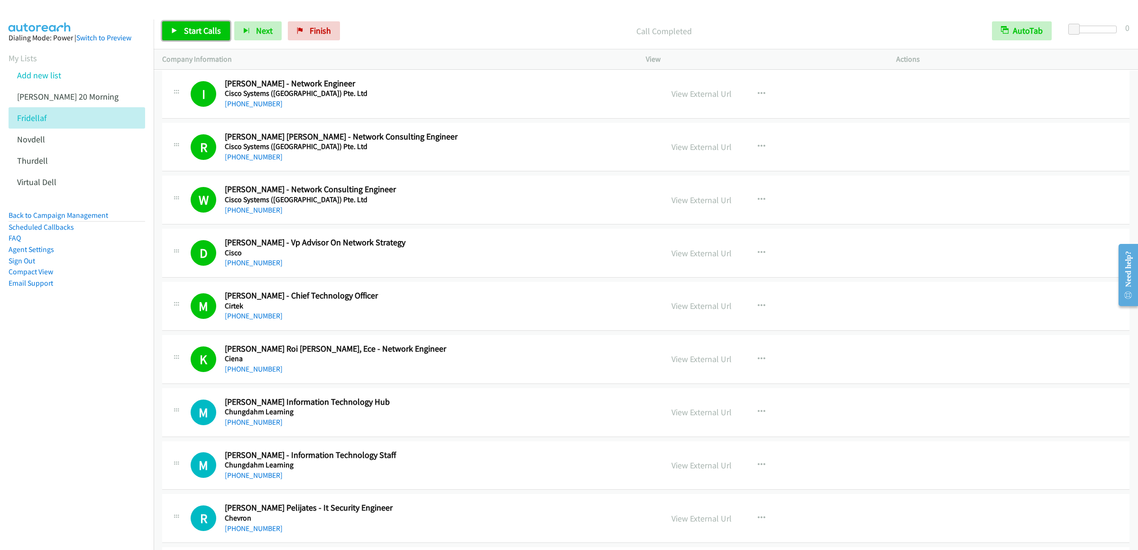
drag, startPoint x: 216, startPoint y: 31, endPoint x: 205, endPoint y: 32, distance: 11.4
click at [216, 31] on span "Start Calls" at bounding box center [202, 30] width 37 height 11
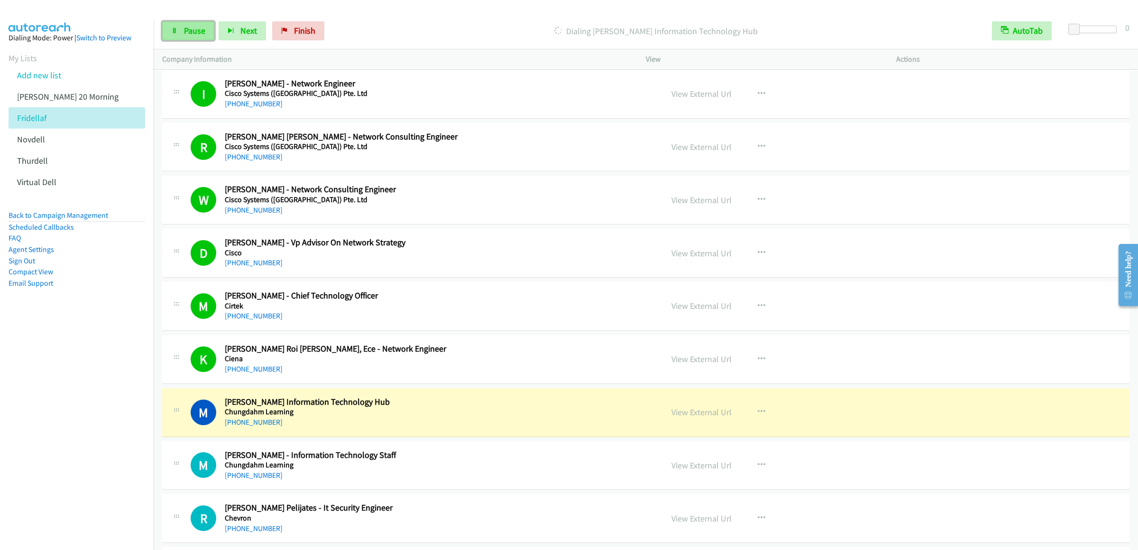
click at [186, 24] on link "Pause" at bounding box center [188, 30] width 52 height 19
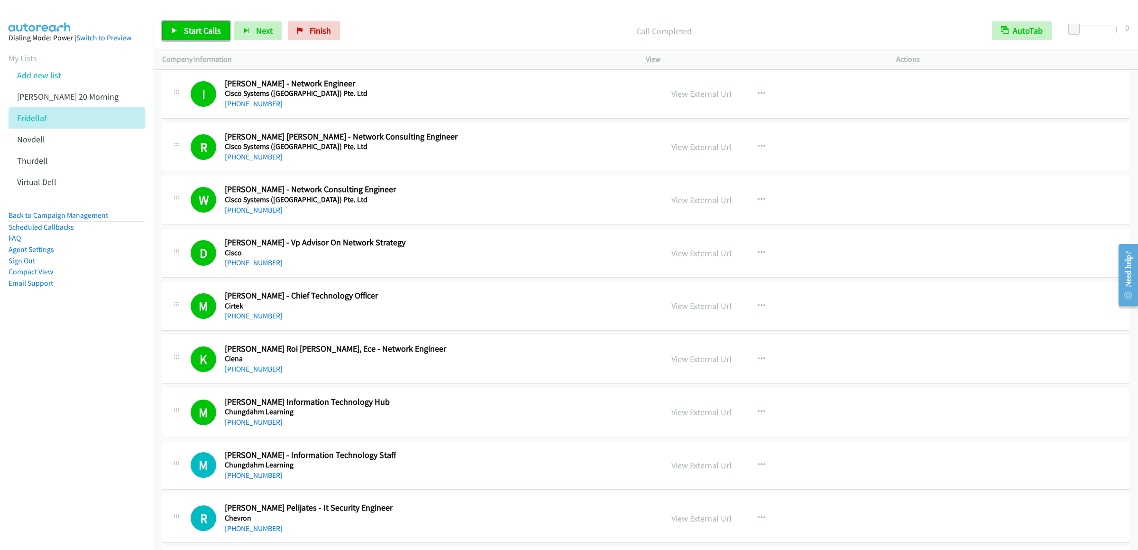
click at [177, 30] on icon at bounding box center [174, 31] width 7 height 7
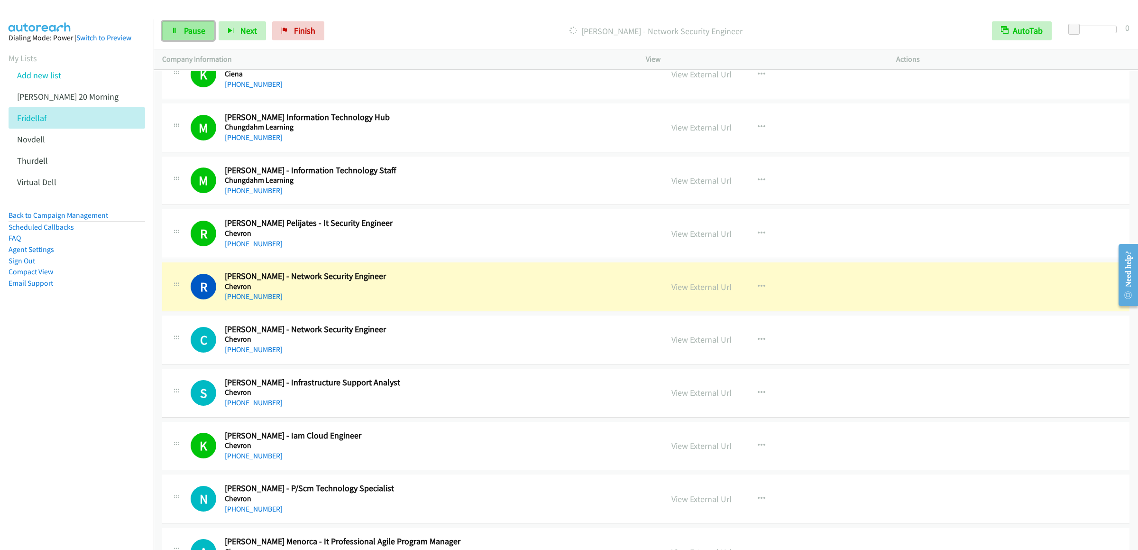
click at [195, 33] on span "Pause" at bounding box center [194, 30] width 21 height 11
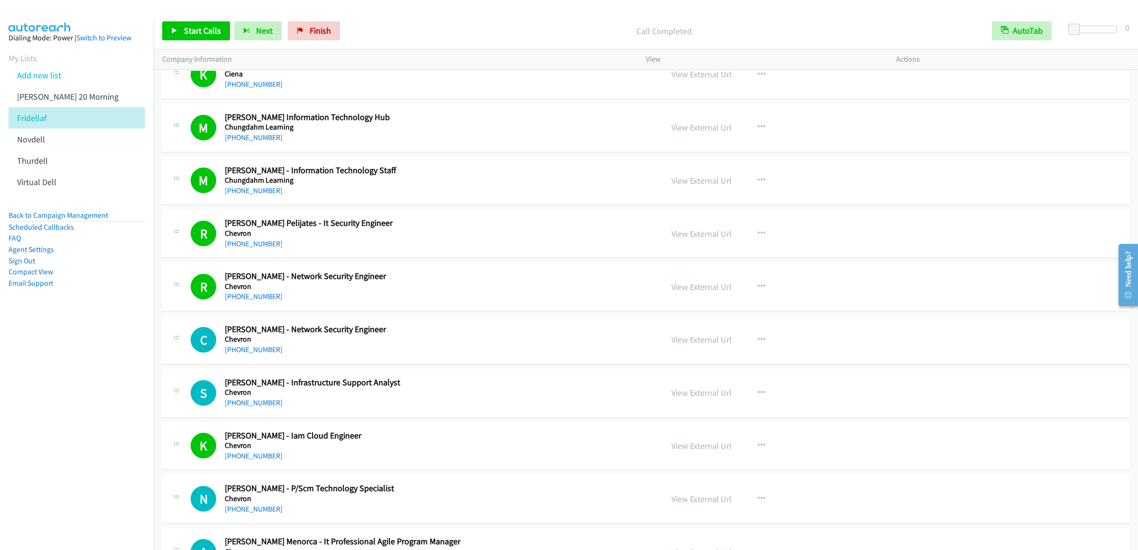
scroll to position [5851, 0]
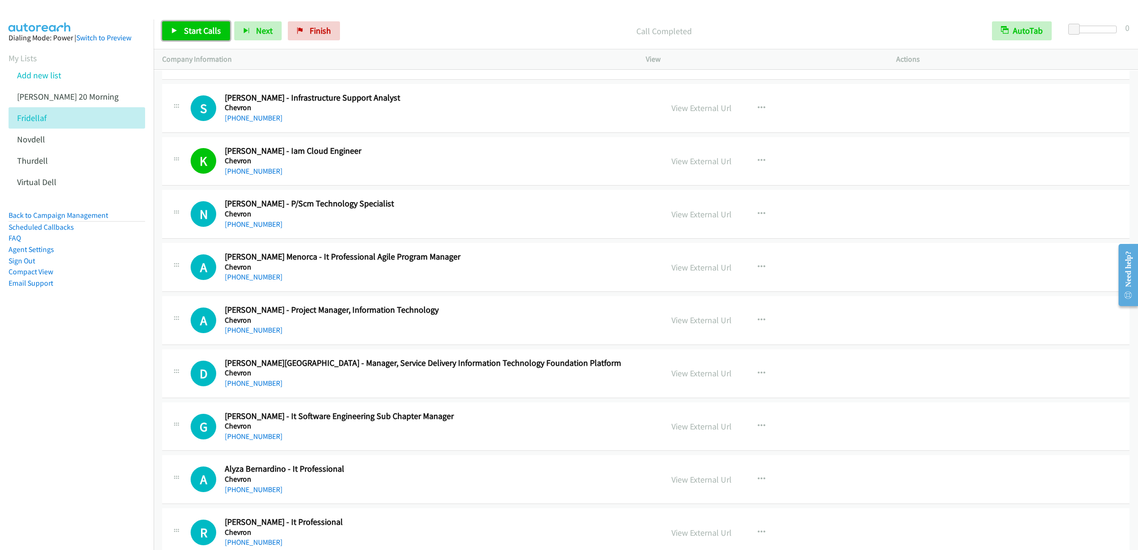
click at [184, 33] on span "Start Calls" at bounding box center [202, 30] width 37 height 11
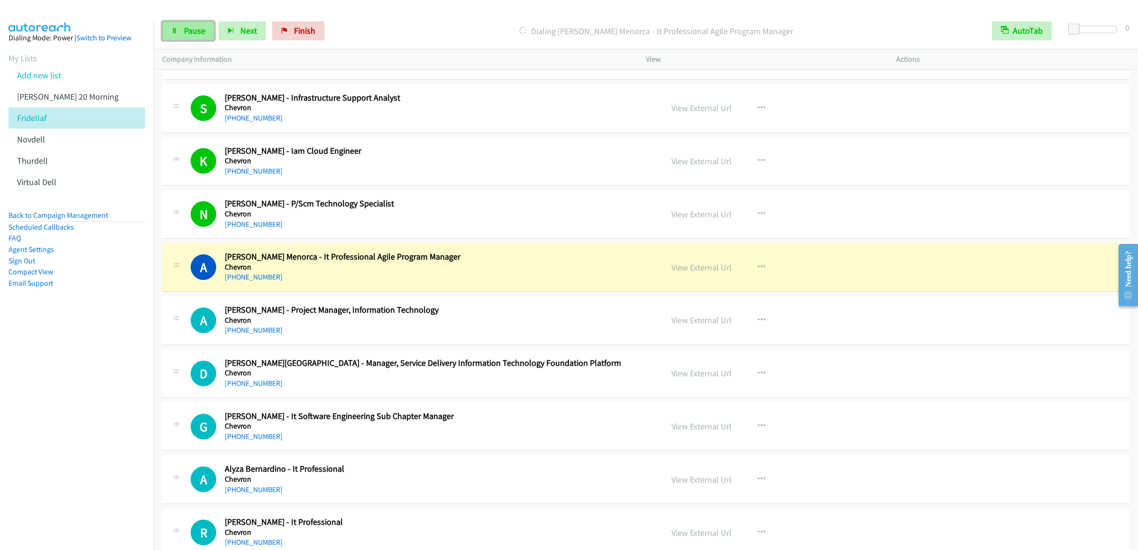
click at [174, 23] on link "Pause" at bounding box center [188, 30] width 52 height 19
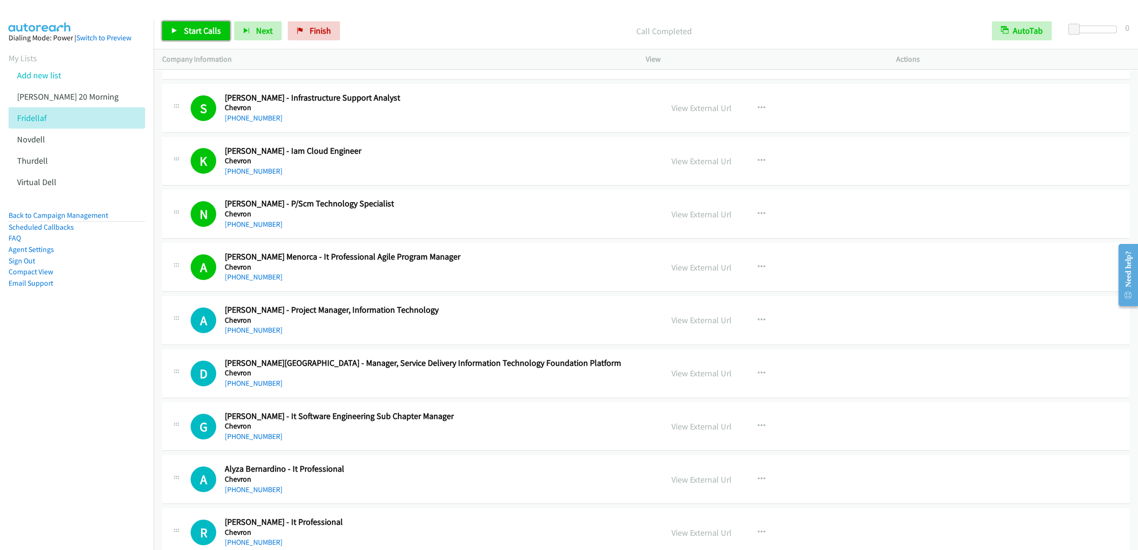
click at [171, 23] on link "Start Calls" at bounding box center [196, 30] width 68 height 19
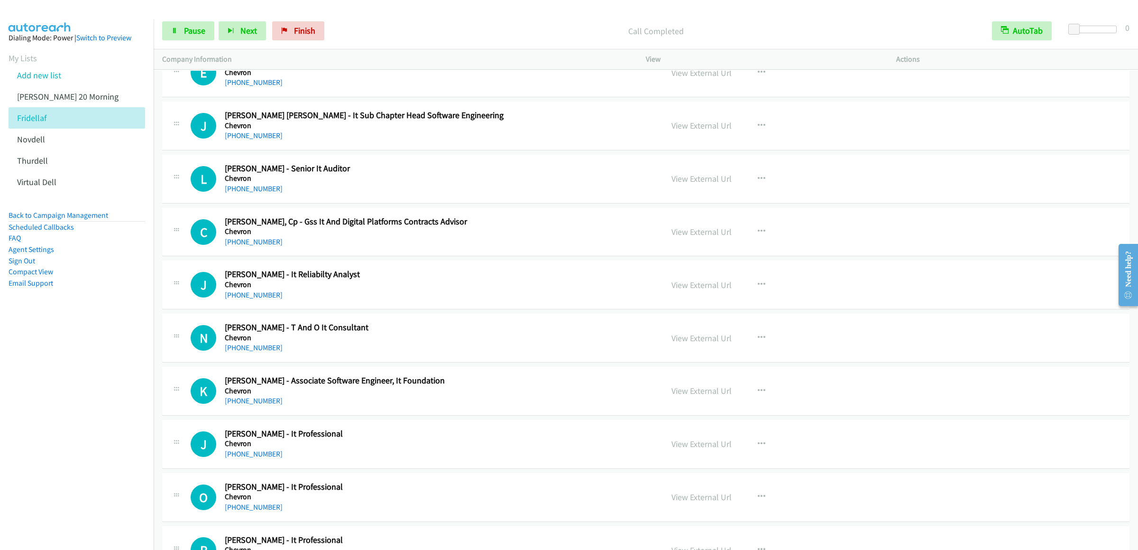
scroll to position [6799, 0]
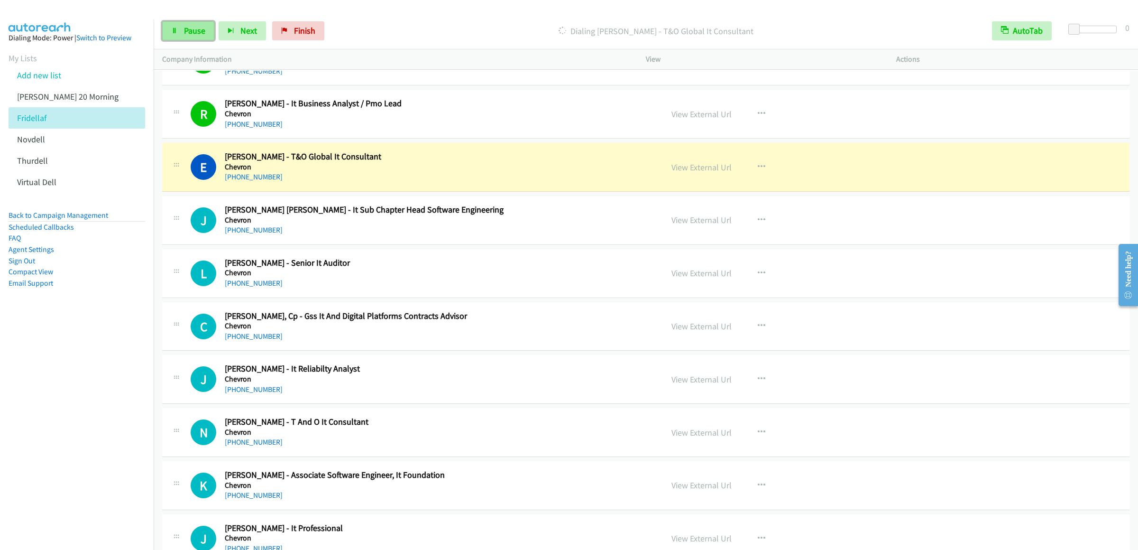
click at [173, 30] on icon at bounding box center [174, 31] width 7 height 7
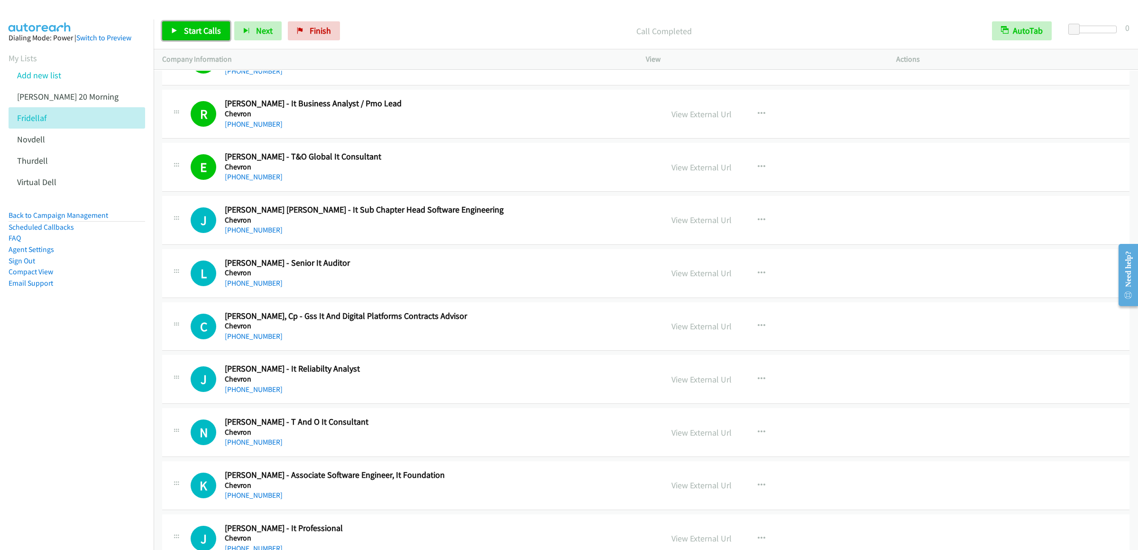
click at [192, 30] on span "Start Calls" at bounding box center [202, 30] width 37 height 11
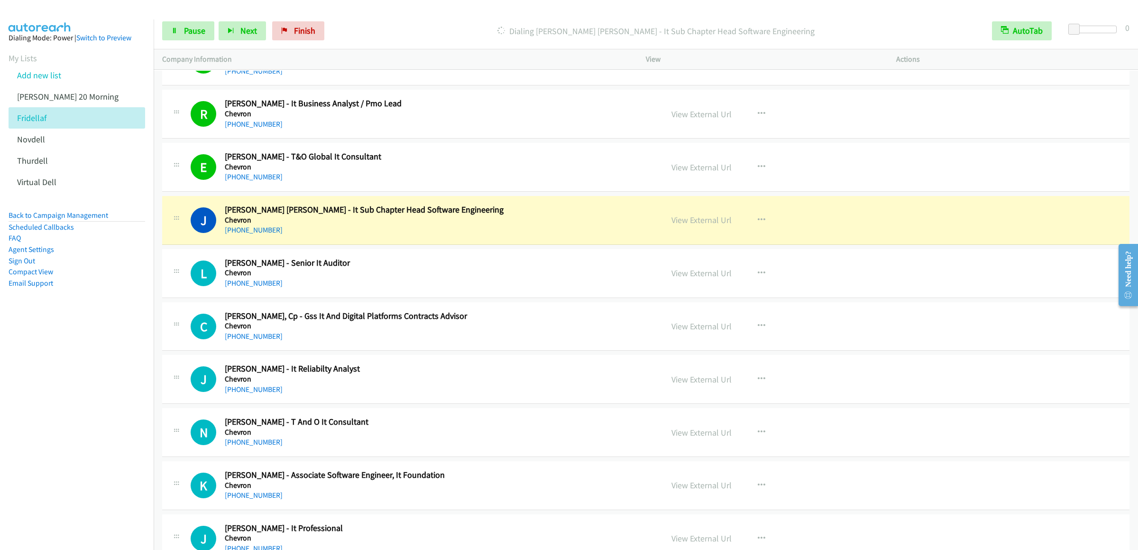
scroll to position [6894, 0]
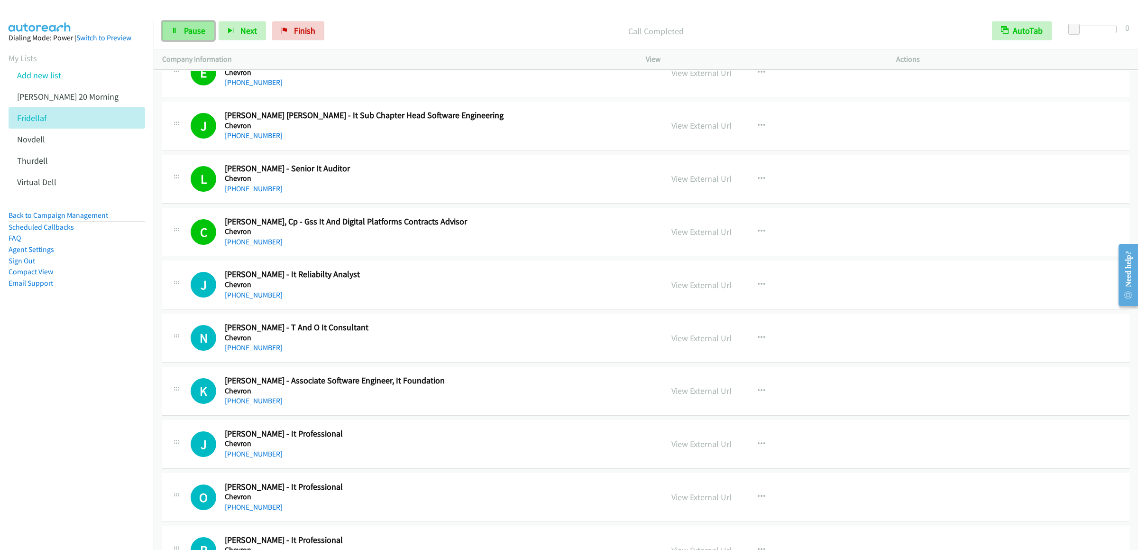
click at [198, 33] on span "Pause" at bounding box center [194, 30] width 21 height 11
click at [181, 22] on link "Start Calls" at bounding box center [196, 30] width 68 height 19
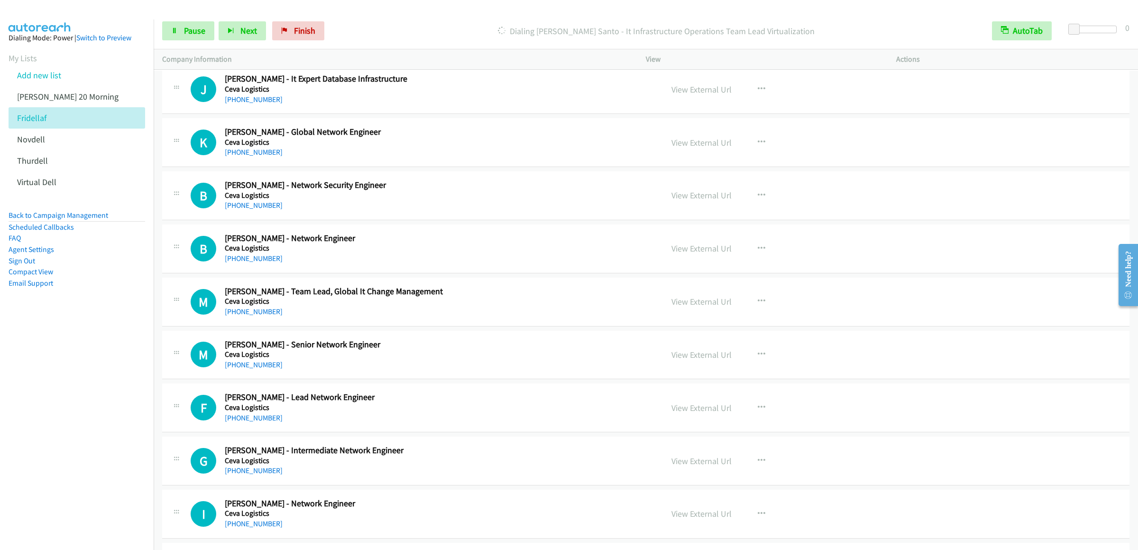
scroll to position [7558, 0]
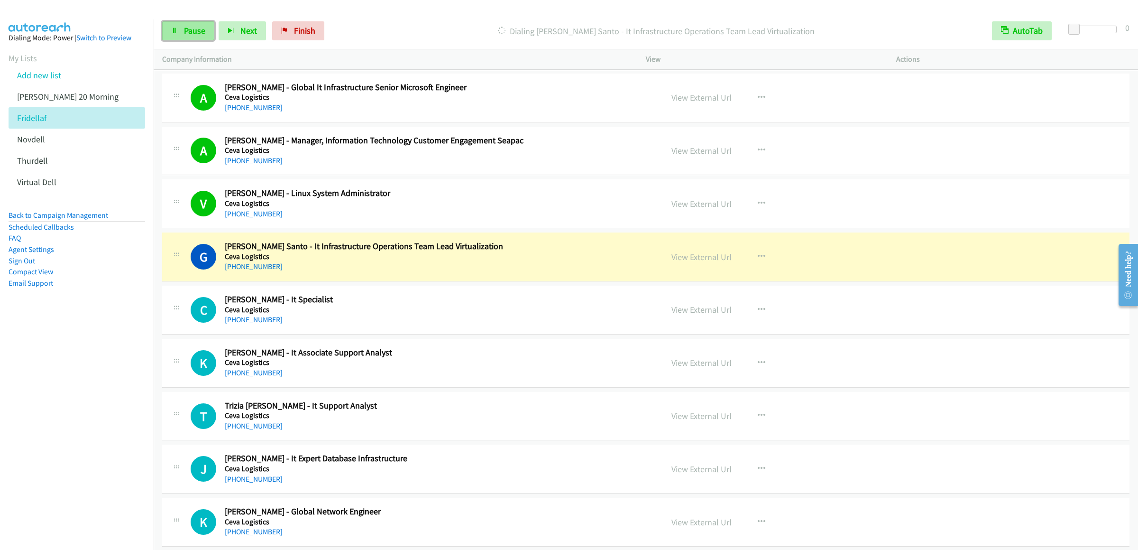
click at [182, 33] on link "Pause" at bounding box center [188, 30] width 52 height 19
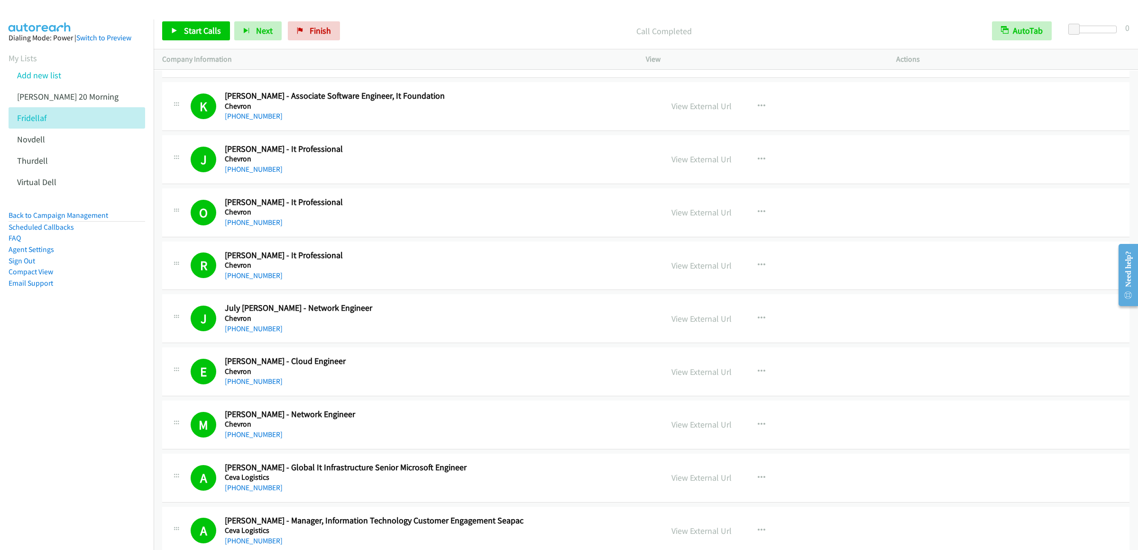
scroll to position [7463, 0]
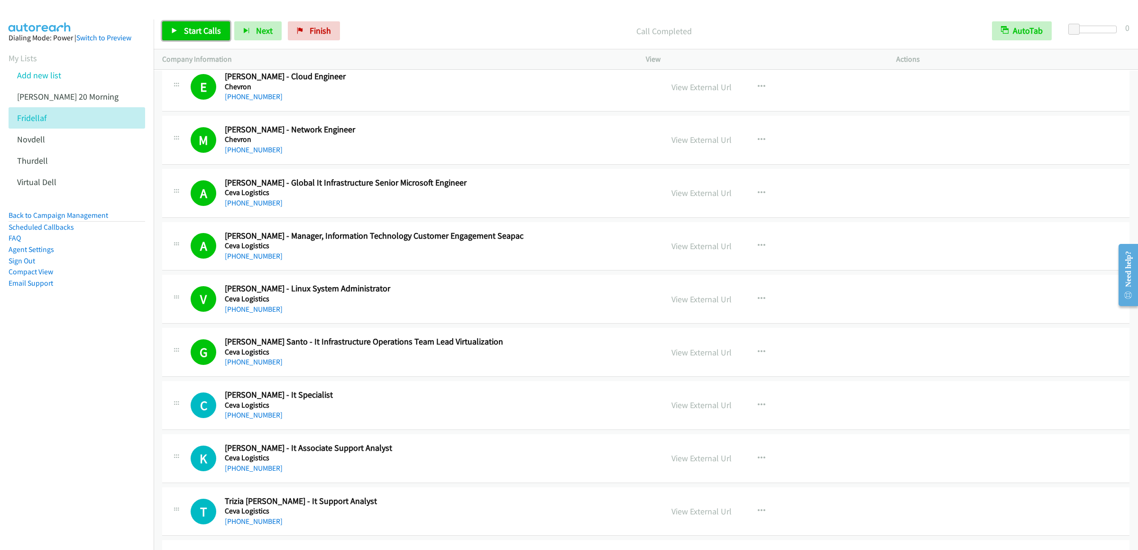
click at [205, 26] on span "Start Calls" at bounding box center [202, 30] width 37 height 11
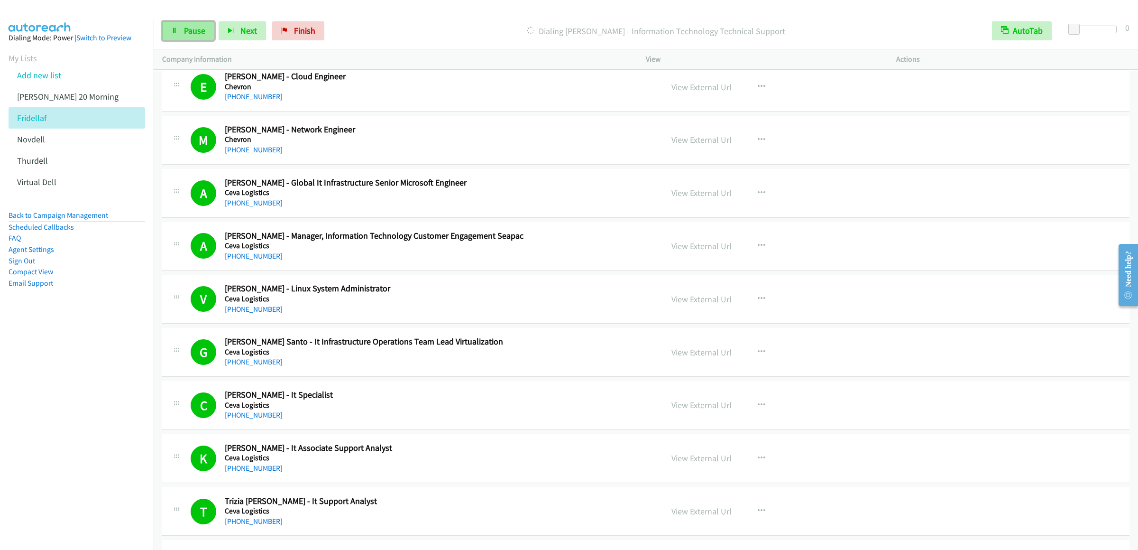
click at [187, 33] on span "Pause" at bounding box center [194, 30] width 21 height 11
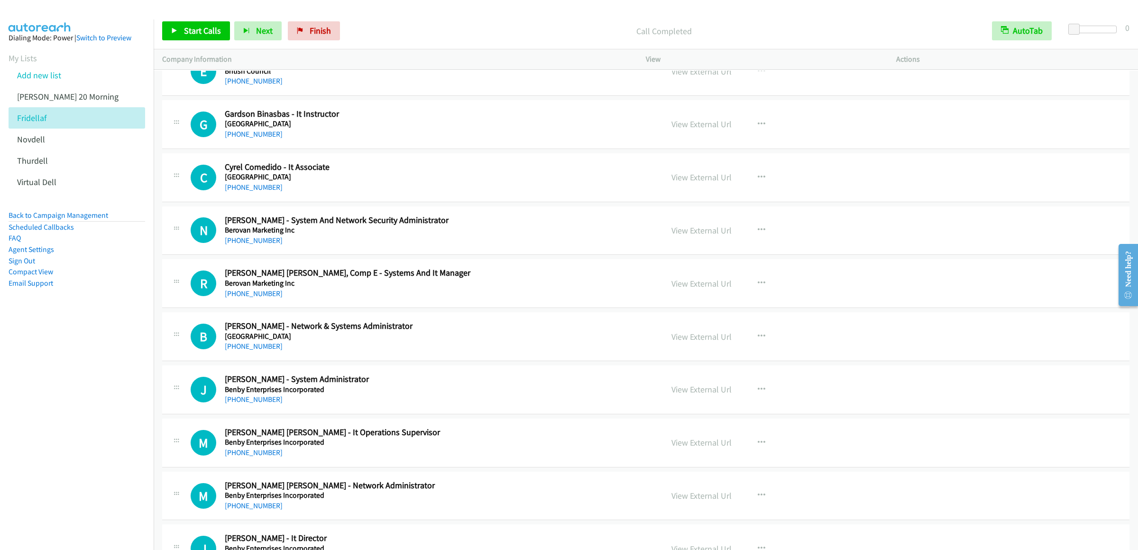
scroll to position [9929, 0]
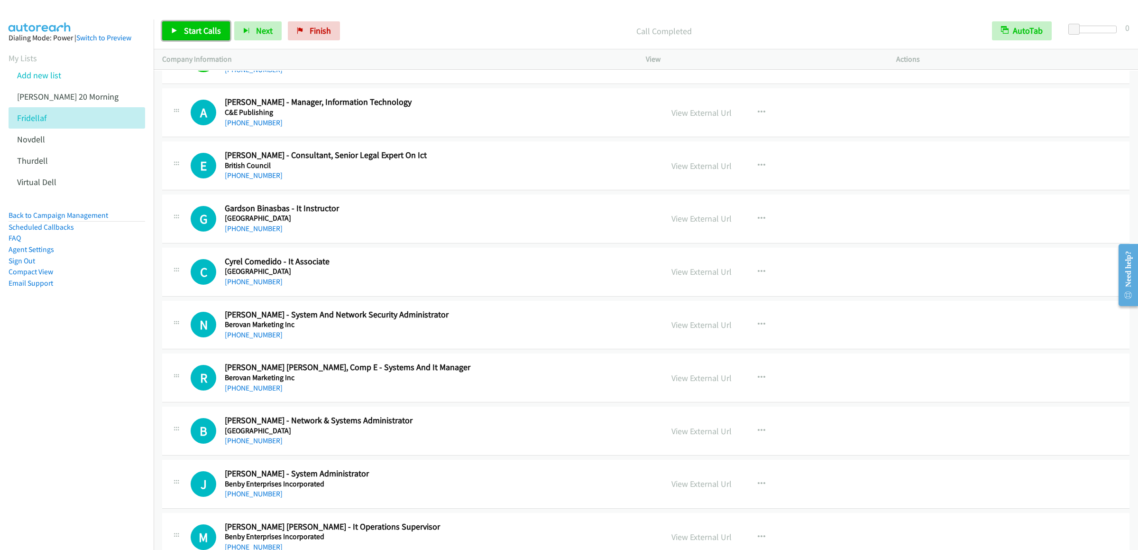
click at [195, 29] on span "Start Calls" at bounding box center [202, 30] width 37 height 11
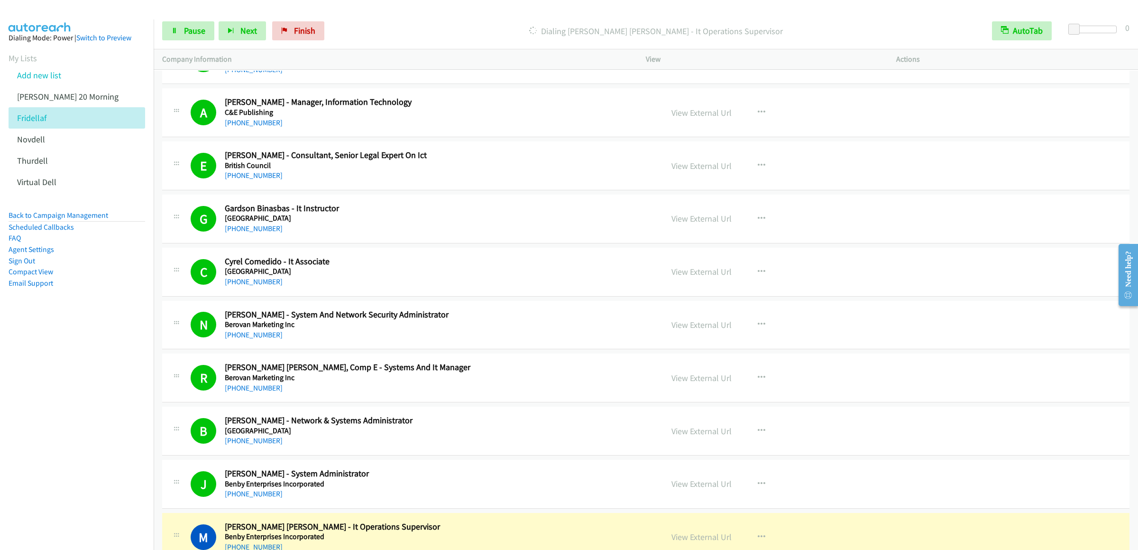
scroll to position [10308, 0]
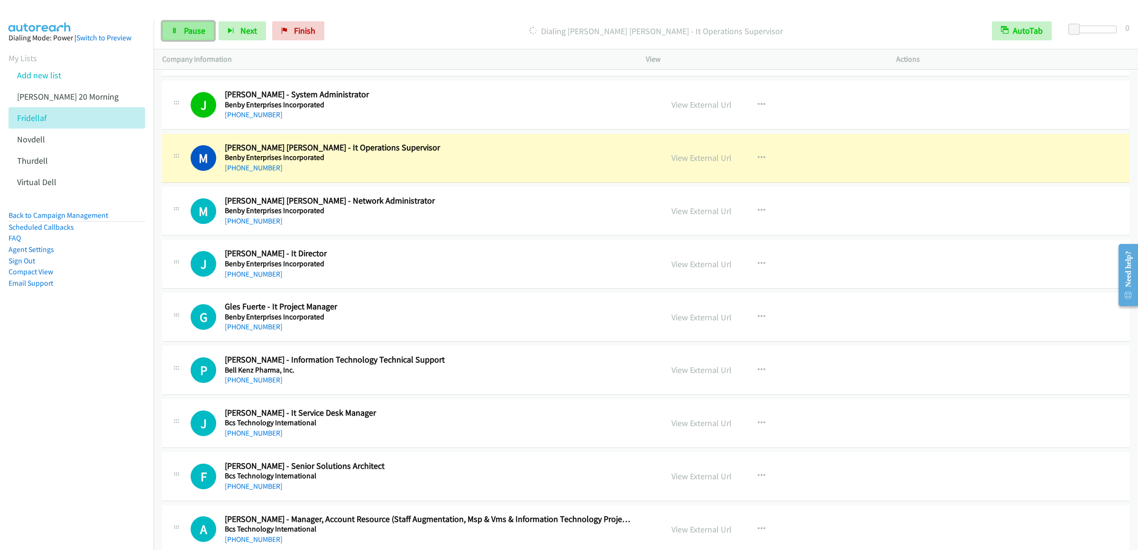
click at [179, 26] on link "Pause" at bounding box center [188, 30] width 52 height 19
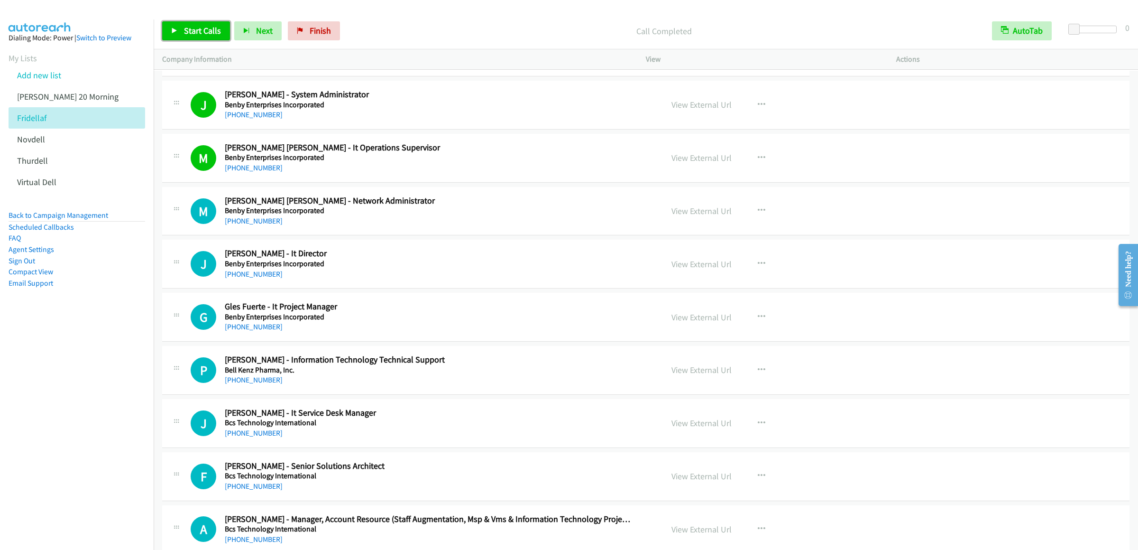
click at [194, 28] on span "Start Calls" at bounding box center [202, 30] width 37 height 11
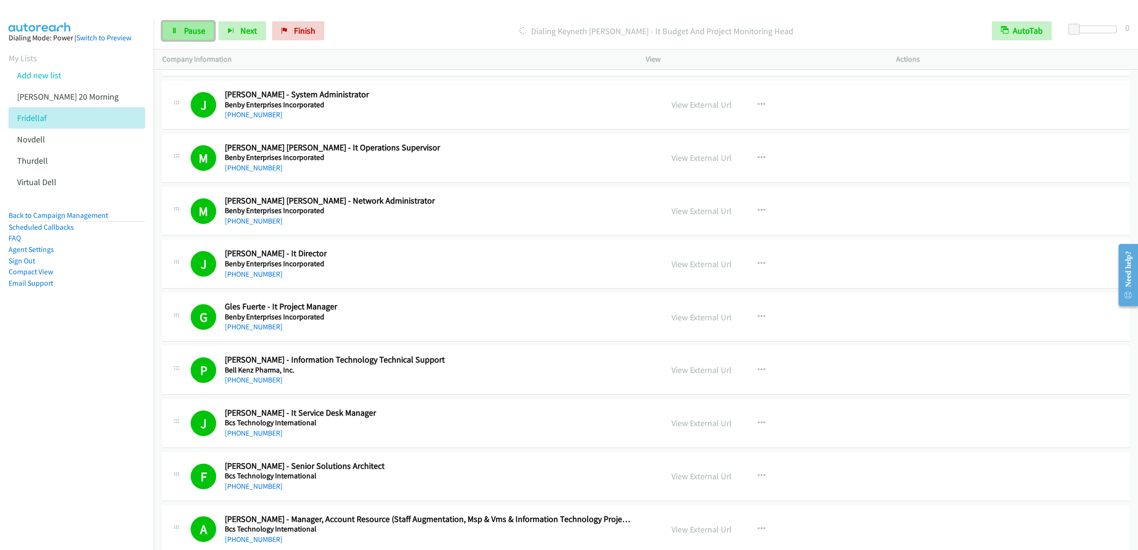
click at [187, 30] on span "Pause" at bounding box center [194, 30] width 21 height 11
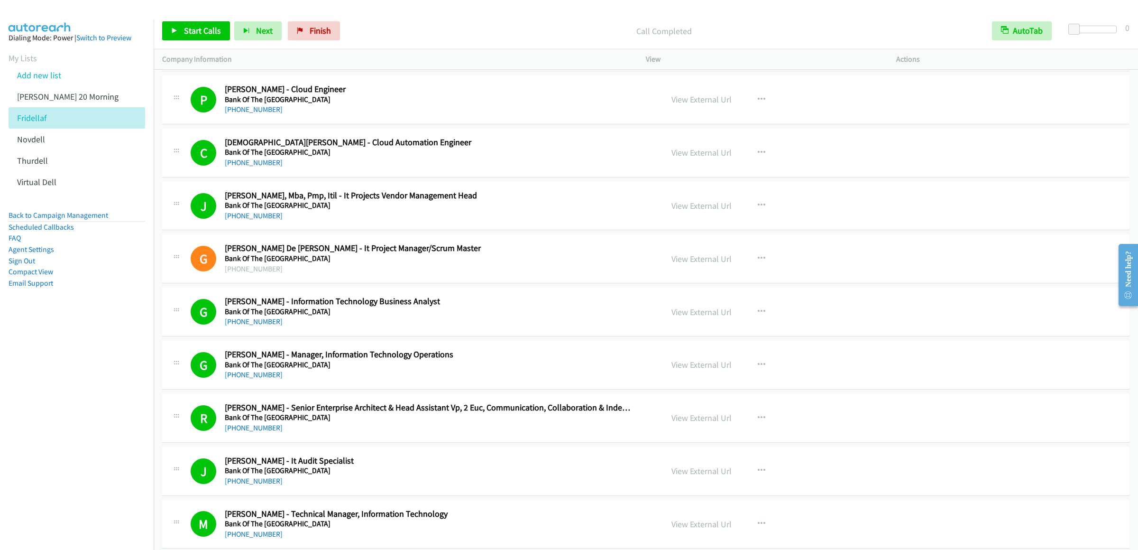
scroll to position [11636, 0]
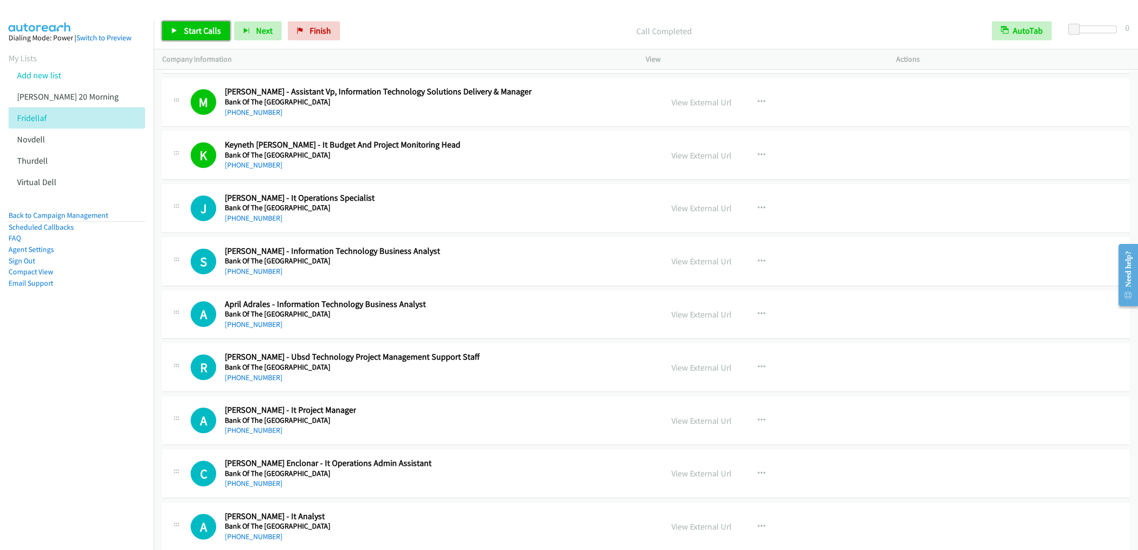
click at [192, 28] on span "Start Calls" at bounding box center [202, 30] width 37 height 11
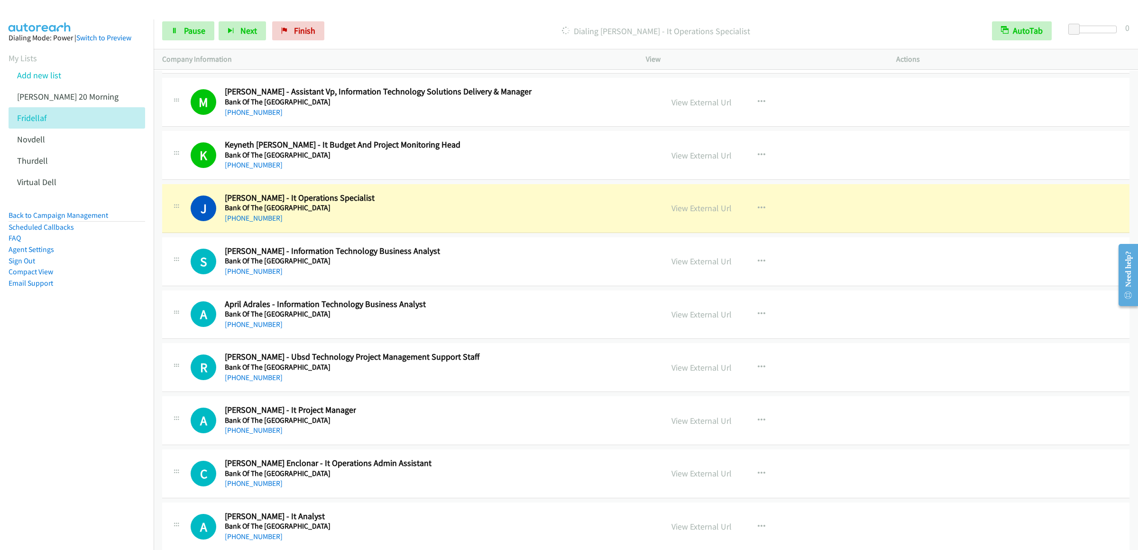
click at [164, 17] on div "Start Calls Pause Next Finish Dialing Jobelle Parong - It Operations Specialist…" at bounding box center [646, 31] width 984 height 37
click at [172, 30] on icon at bounding box center [174, 31] width 7 height 7
click at [686, 161] on link "View External Url" at bounding box center [701, 155] width 60 height 11
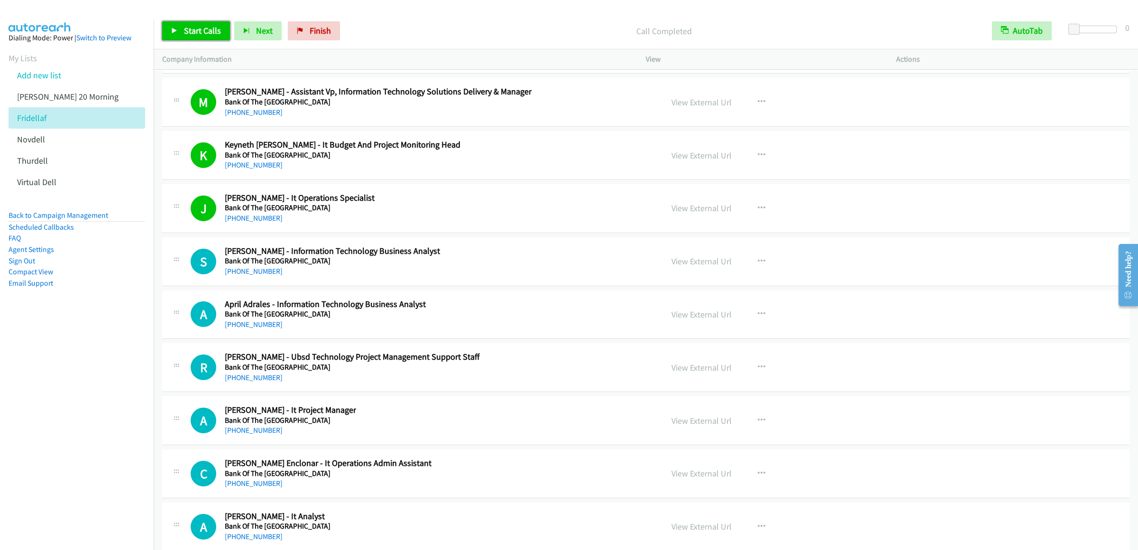
click at [193, 31] on span "Start Calls" at bounding box center [202, 30] width 37 height 11
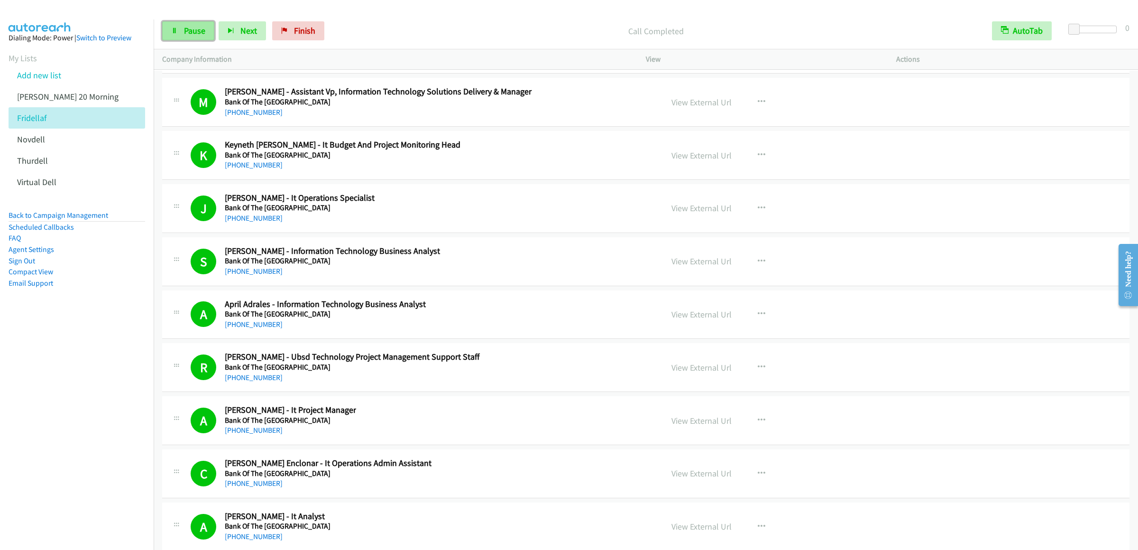
click at [194, 32] on span "Pause" at bounding box center [194, 30] width 21 height 11
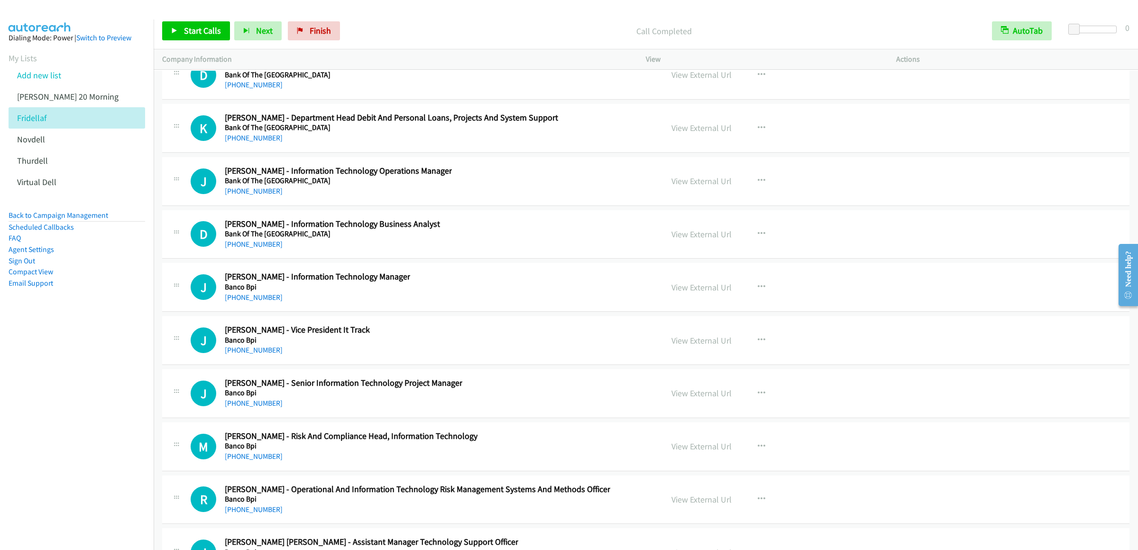
scroll to position [12205, 0]
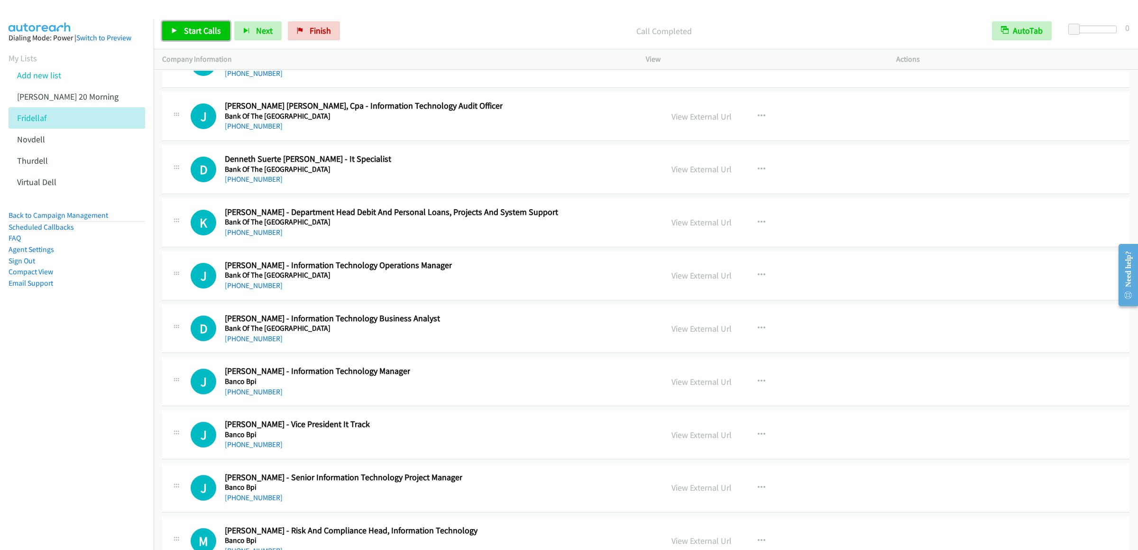
click at [175, 28] on icon at bounding box center [174, 31] width 7 height 7
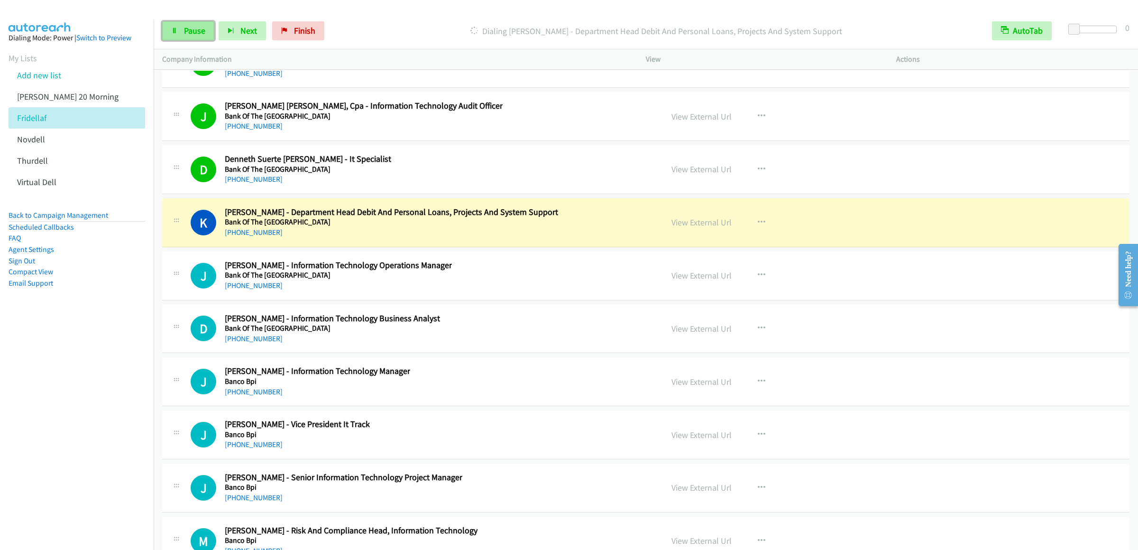
click at [192, 28] on span "Pause" at bounding box center [194, 30] width 21 height 11
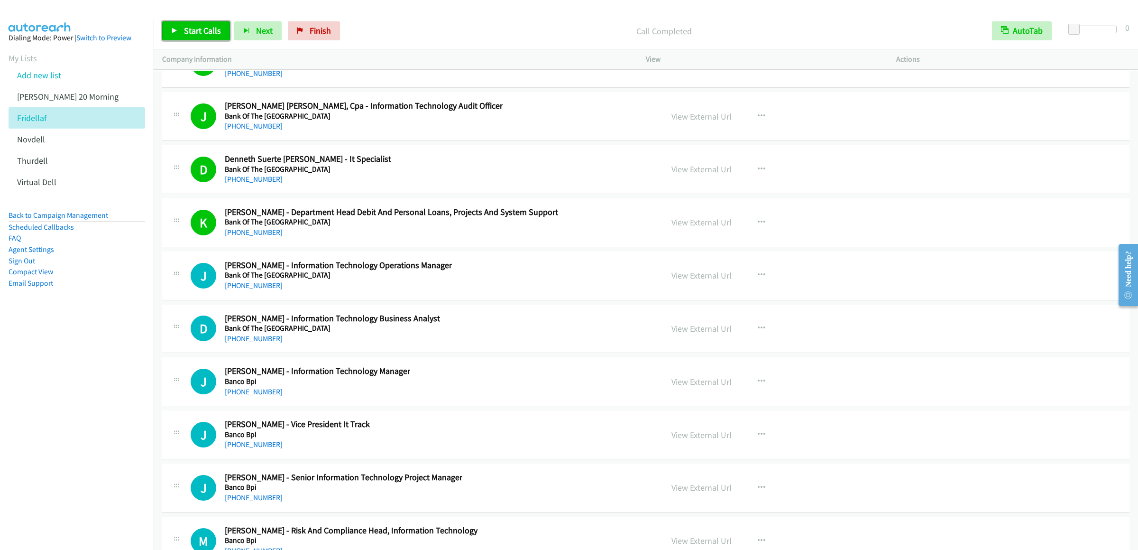
click at [197, 34] on span "Start Calls" at bounding box center [202, 30] width 37 height 11
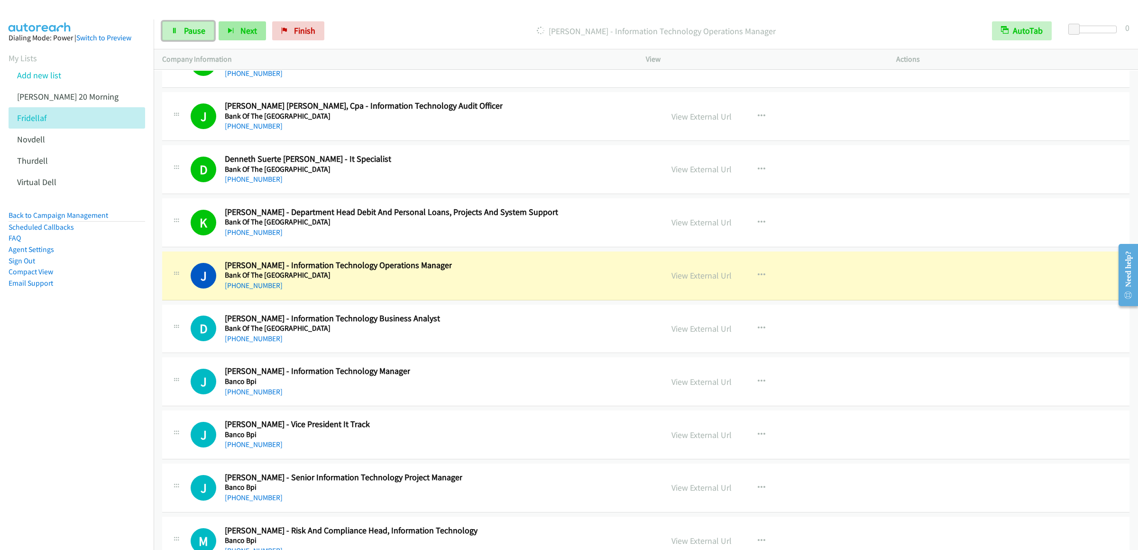
drag, startPoint x: 200, startPoint y: 29, endPoint x: 238, endPoint y: 28, distance: 38.4
click at [200, 29] on span "Pause" at bounding box center [194, 30] width 21 height 11
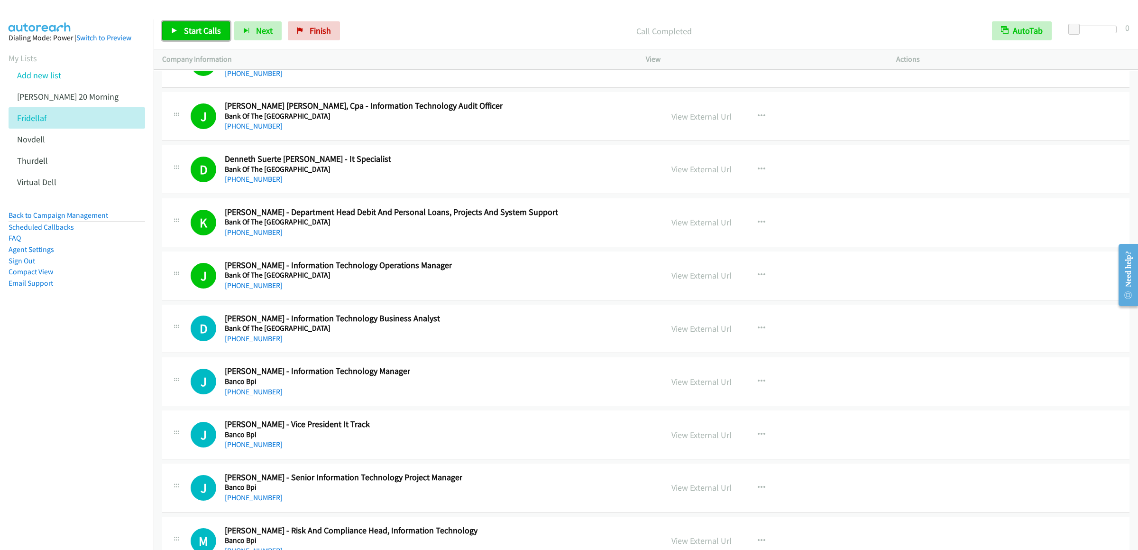
click at [200, 30] on span "Start Calls" at bounding box center [202, 30] width 37 height 11
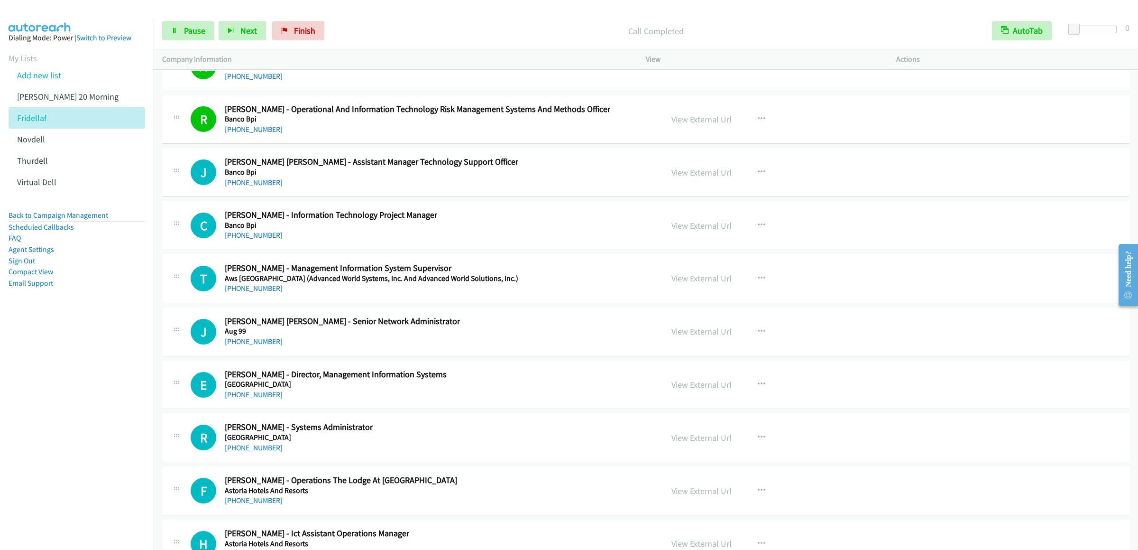
scroll to position [12774, 0]
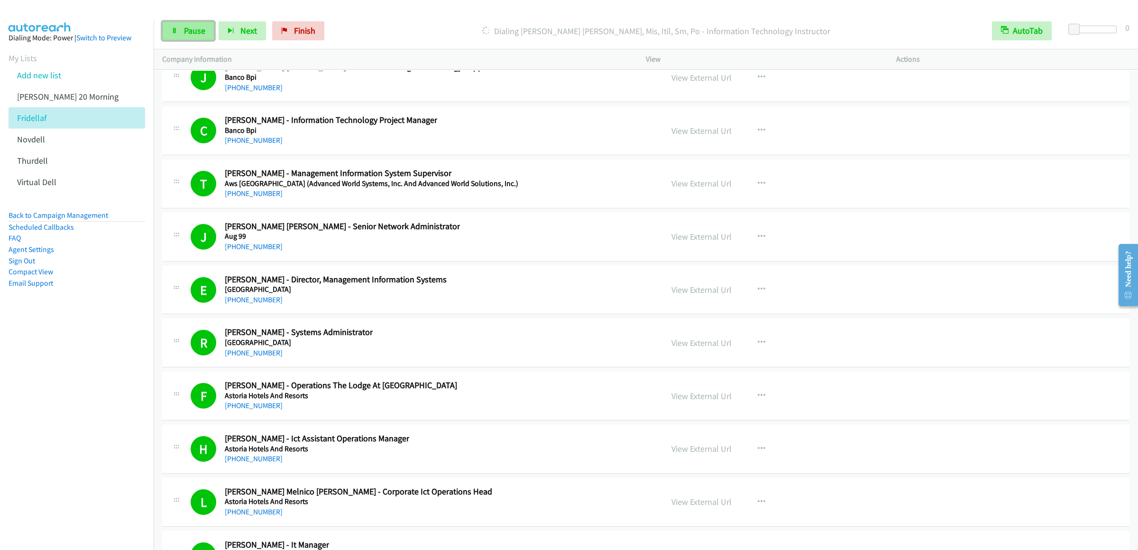
click at [186, 30] on span "Pause" at bounding box center [194, 30] width 21 height 11
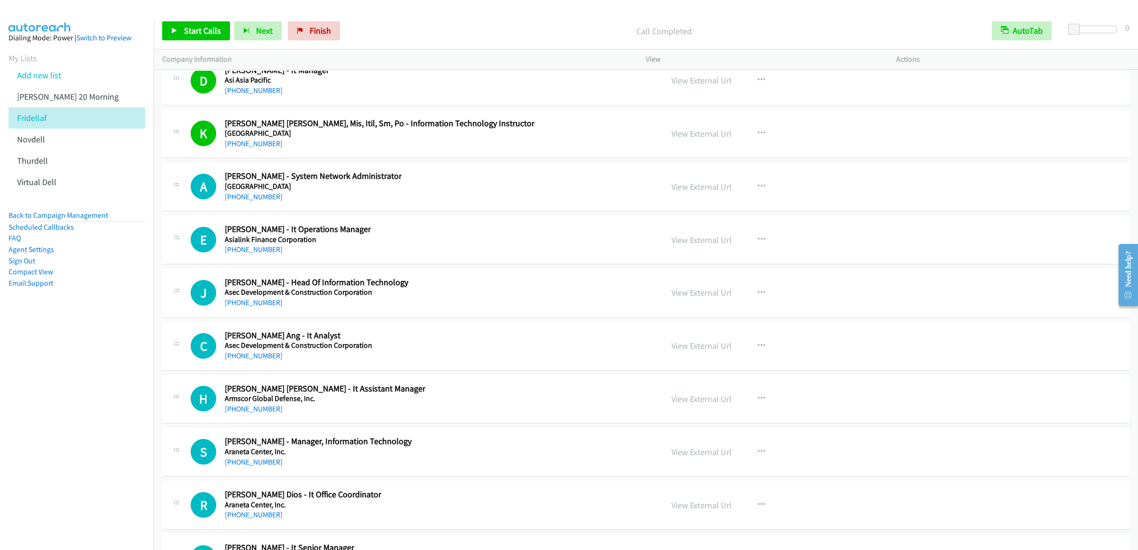
scroll to position [13343, 0]
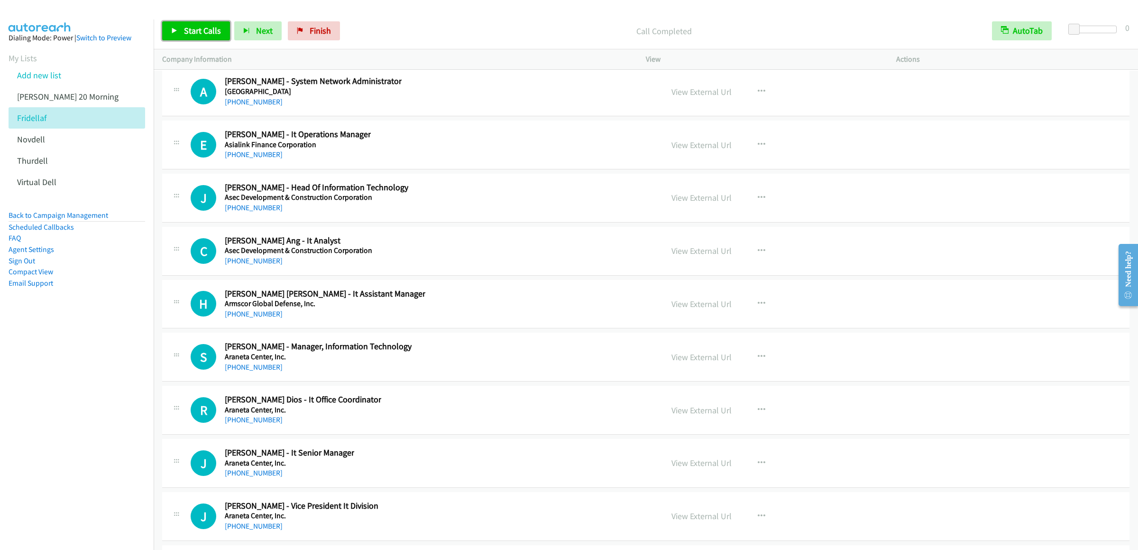
click at [204, 25] on link "Start Calls" at bounding box center [196, 30] width 68 height 19
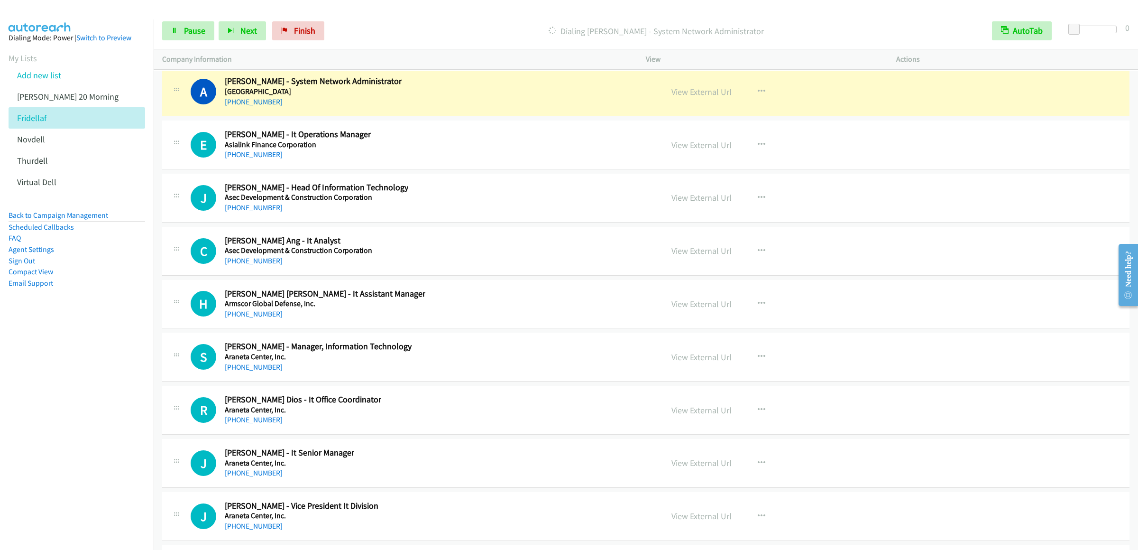
click at [188, 15] on div "Start Calls Pause Next Finish Dialing Ainard Marcos - System Network Administra…" at bounding box center [646, 31] width 984 height 37
click at [190, 29] on span "Pause" at bounding box center [194, 30] width 21 height 11
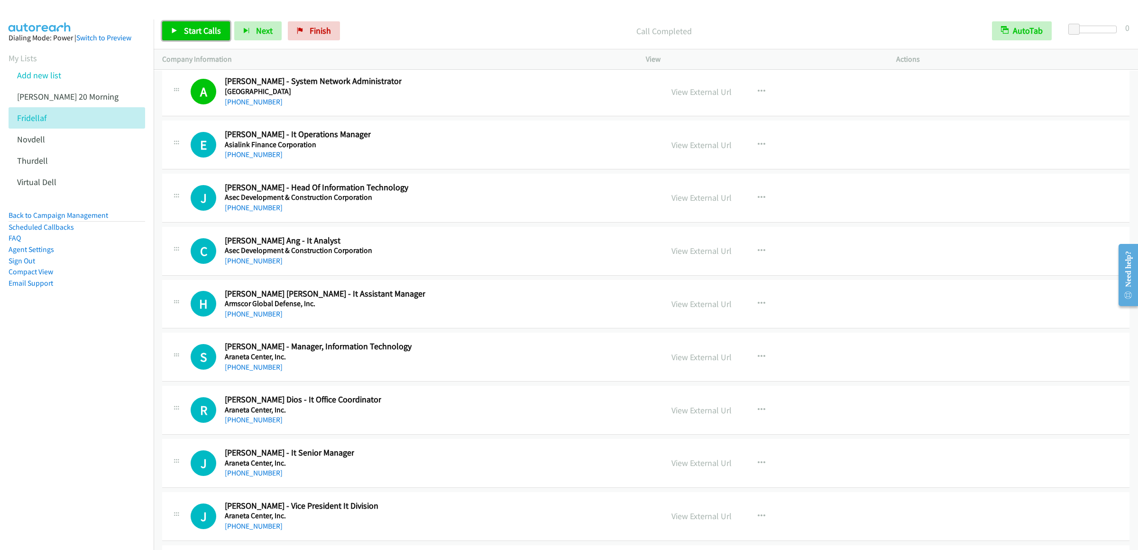
click at [211, 29] on span "Start Calls" at bounding box center [202, 30] width 37 height 11
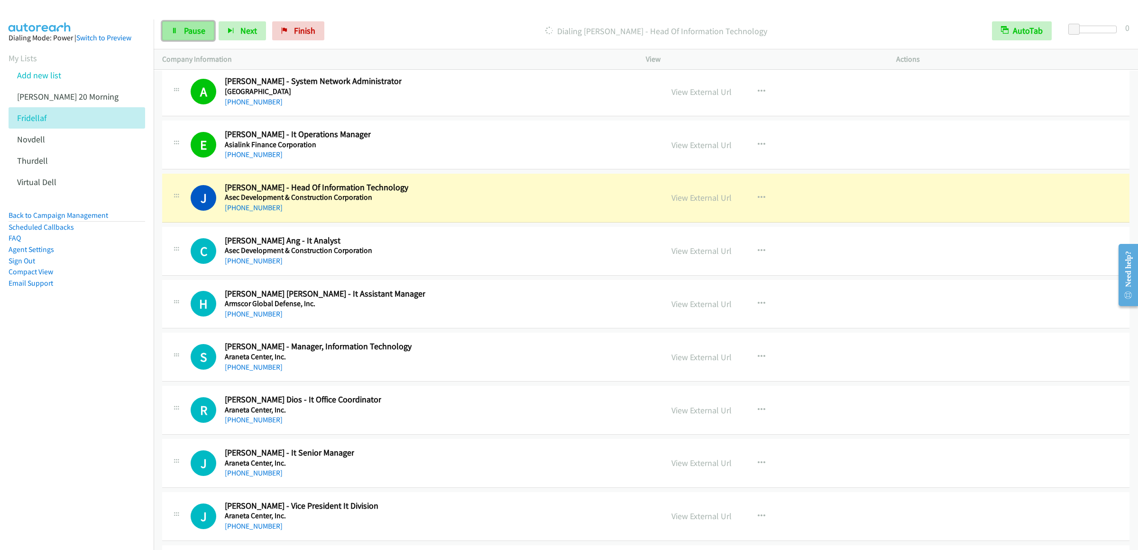
click at [189, 33] on span "Pause" at bounding box center [194, 30] width 21 height 11
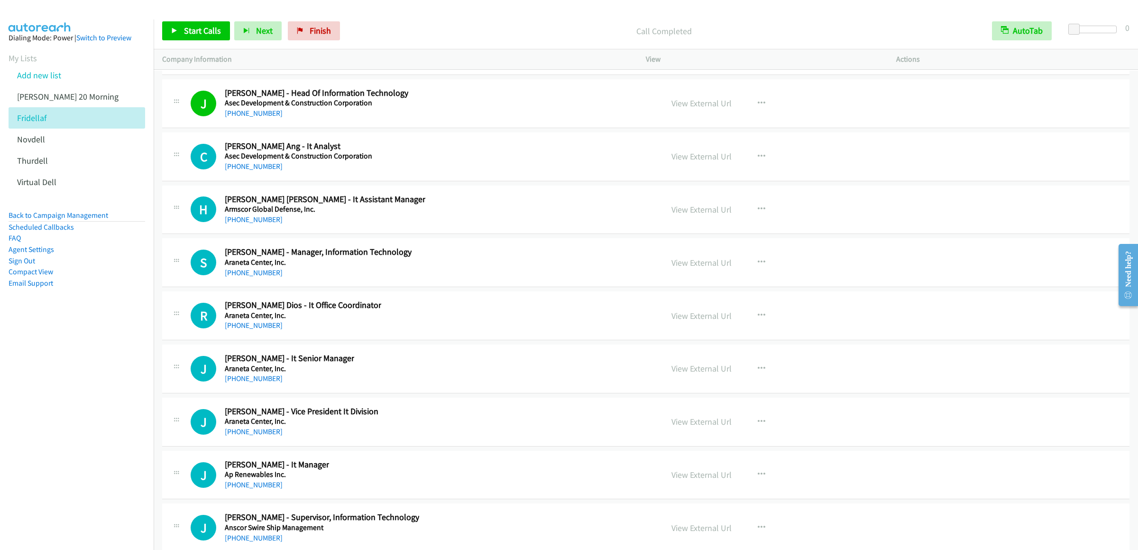
scroll to position [13532, 0]
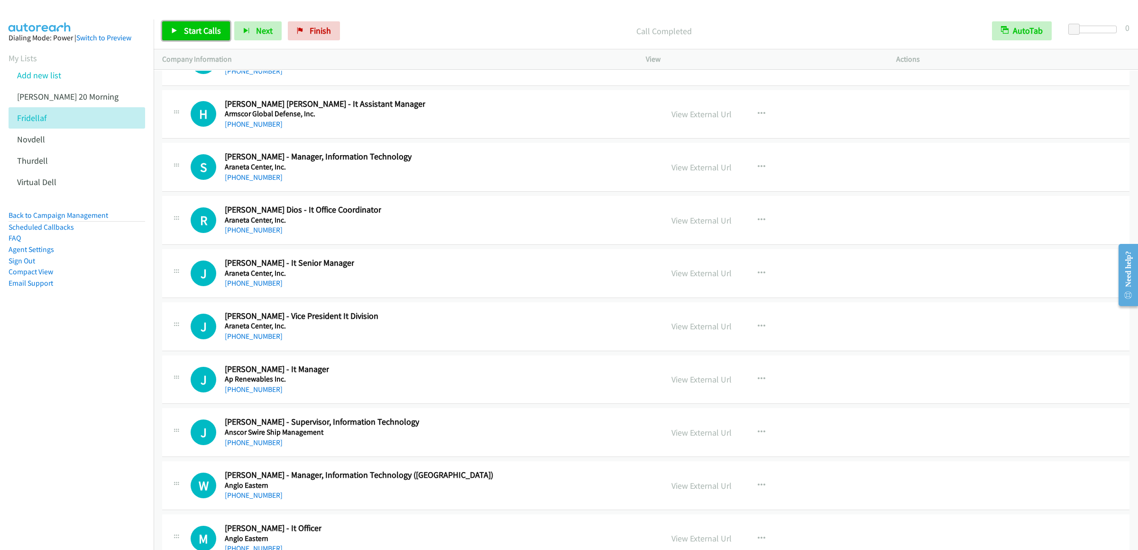
click at [195, 21] on link "Start Calls" at bounding box center [196, 30] width 68 height 19
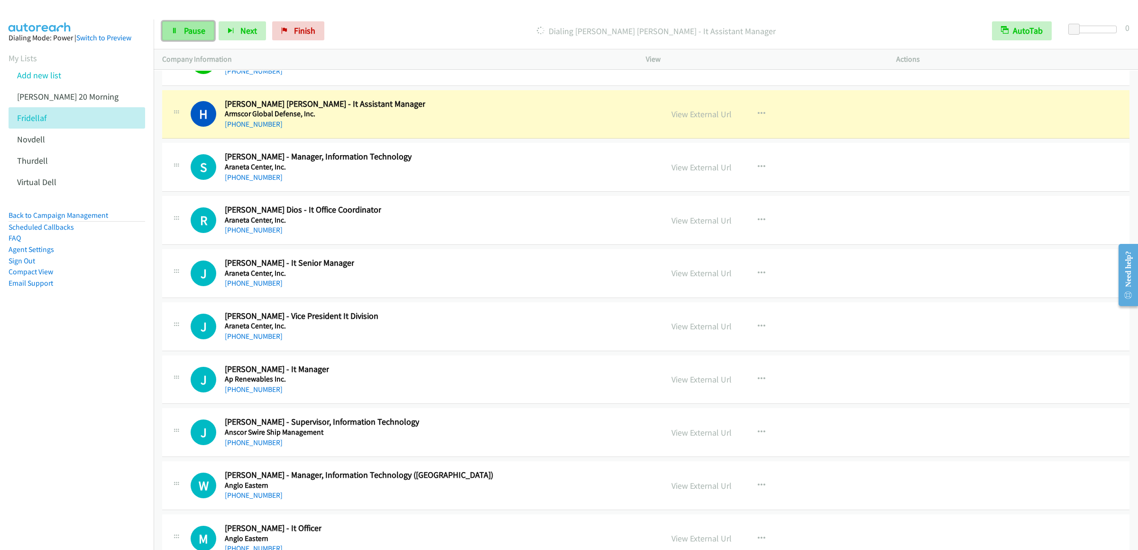
click at [178, 33] on link "Pause" at bounding box center [188, 30] width 52 height 19
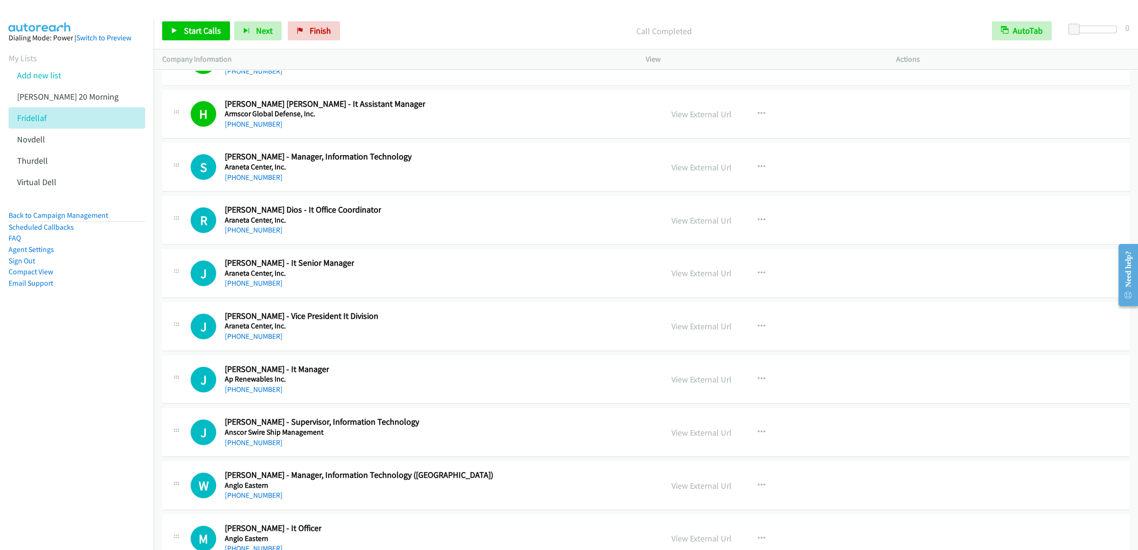
scroll to position [13627, 0]
